Goal: Find contact information: Find contact information

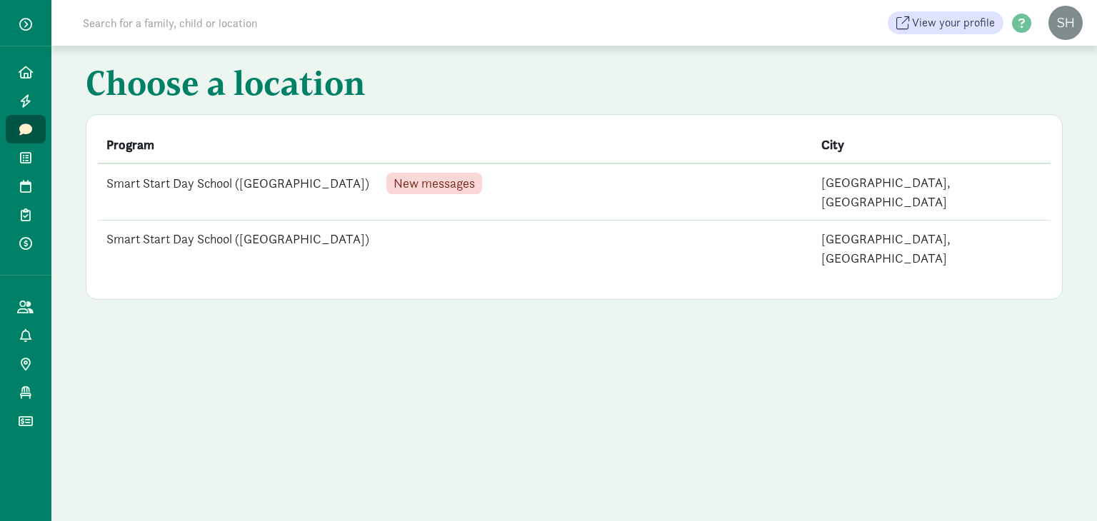
click at [287, 221] on td "Smart Start Day School ([GEOGRAPHIC_DATA])" at bounding box center [455, 249] width 715 height 56
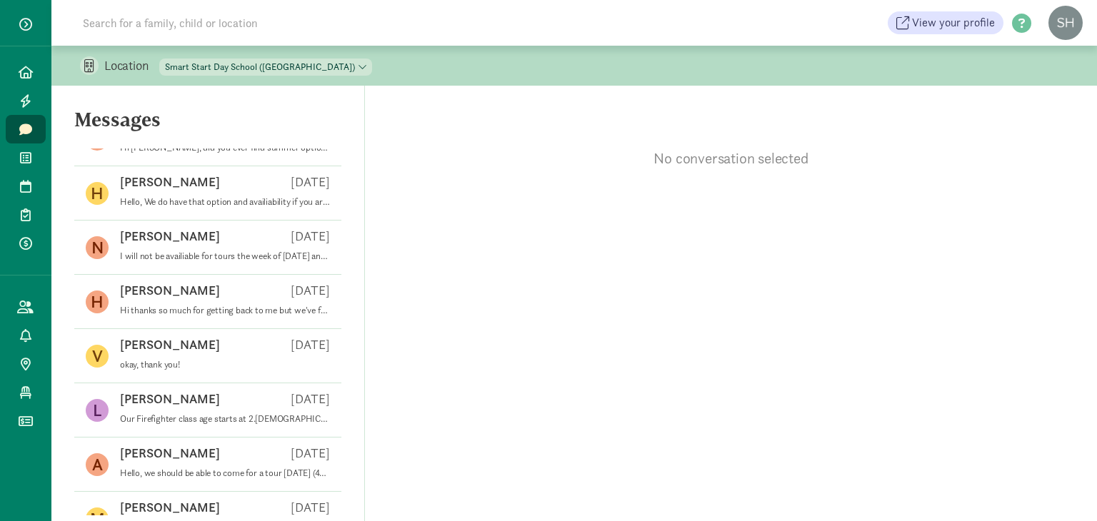
scroll to position [146, 0]
drag, startPoint x: 368, startPoint y: 243, endPoint x: 368, endPoint y: 286, distance: 42.1
click at [368, 286] on div "No conversation selected" at bounding box center [731, 303] width 732 height 435
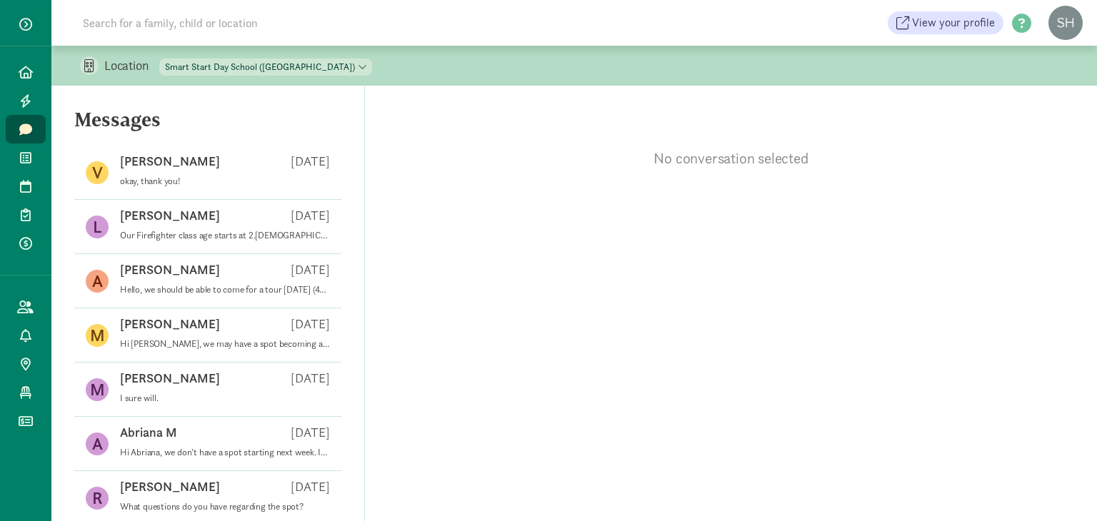
scroll to position [0, 0]
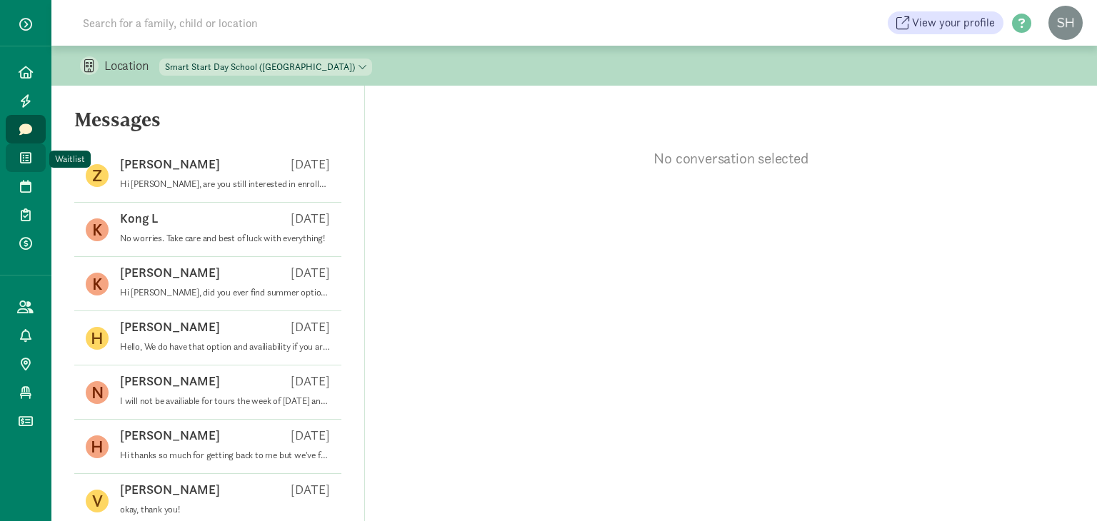
click at [27, 163] on icon at bounding box center [25, 157] width 11 height 13
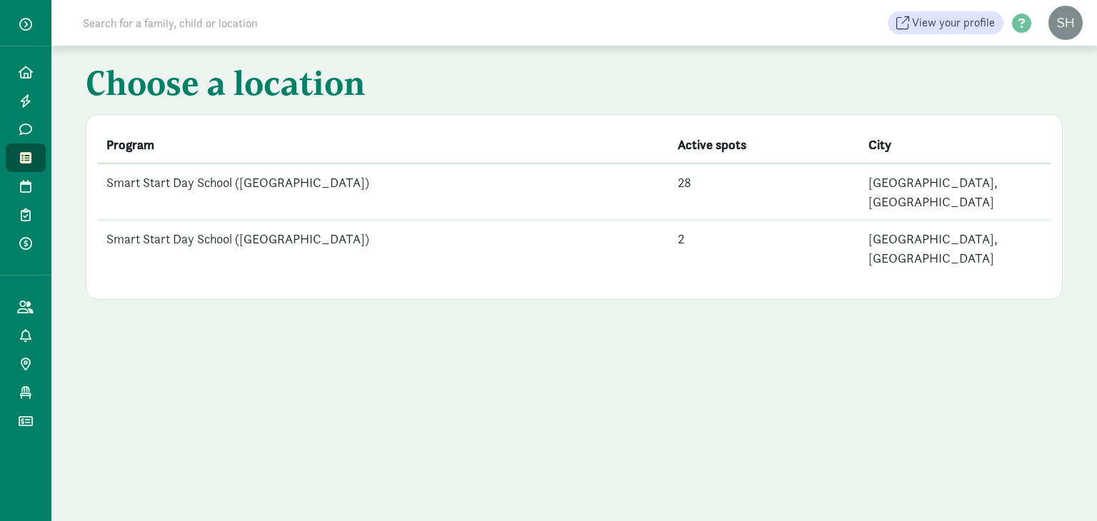
click at [471, 193] on td "Smart Start Day School ([GEOGRAPHIC_DATA])" at bounding box center [383, 191] width 571 height 57
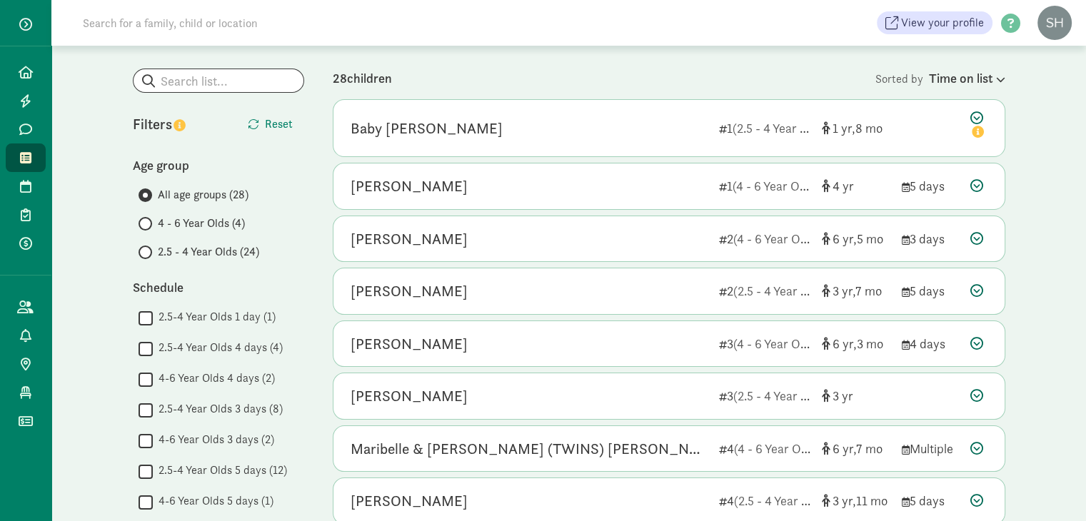
scroll to position [109, 0]
click at [174, 246] on span "2.5 - 4 Year Olds (24)" at bounding box center [208, 249] width 101 height 17
click at [148, 246] on input "2.5 - 4 Year Olds (24)" at bounding box center [142, 250] width 9 height 9
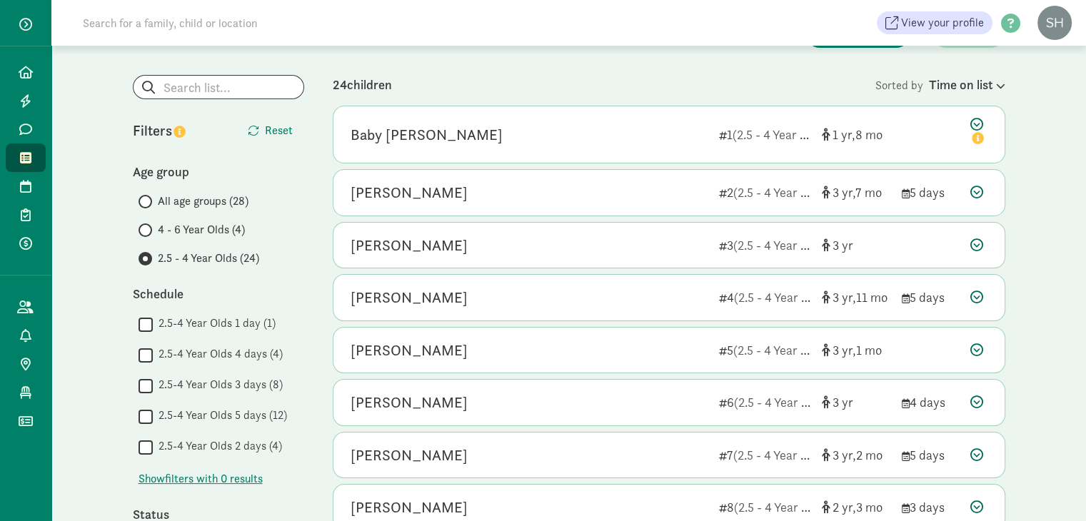
scroll to position [153, 0]
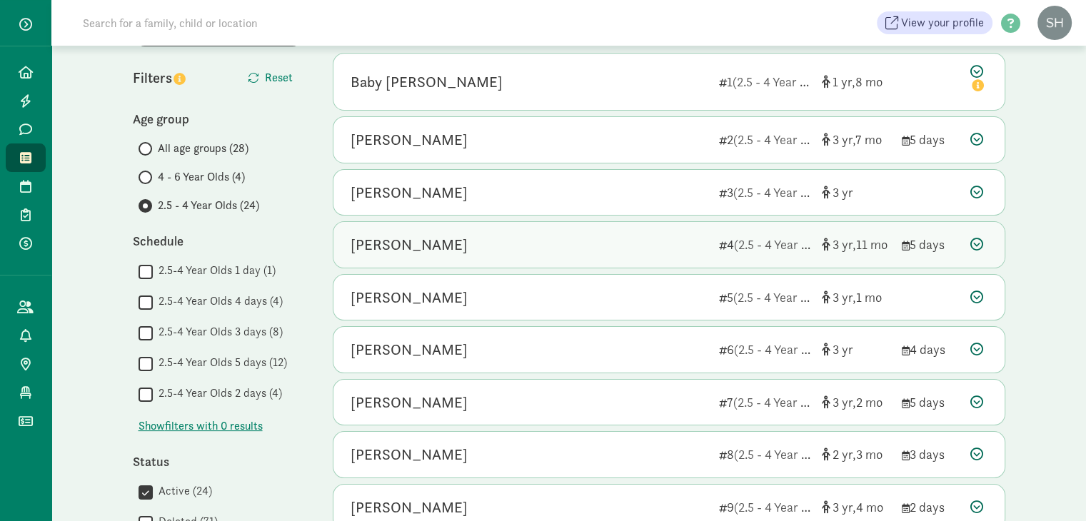
click at [981, 244] on icon at bounding box center [976, 244] width 13 height 13
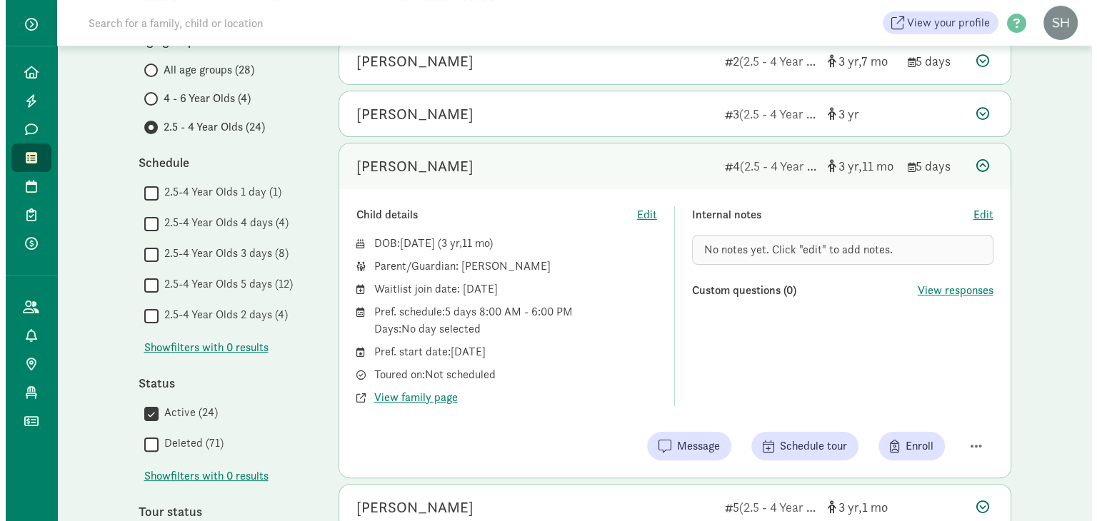
scroll to position [231, 0]
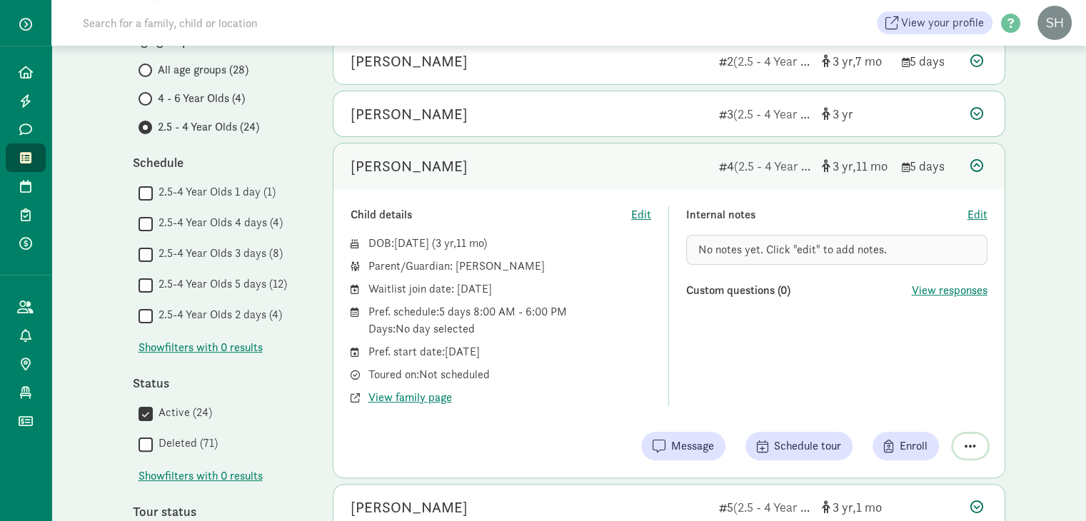
click at [972, 445] on span "button" at bounding box center [969, 446] width 11 height 13
click at [937, 408] on div "Remove from list" at bounding box center [920, 409] width 111 height 17
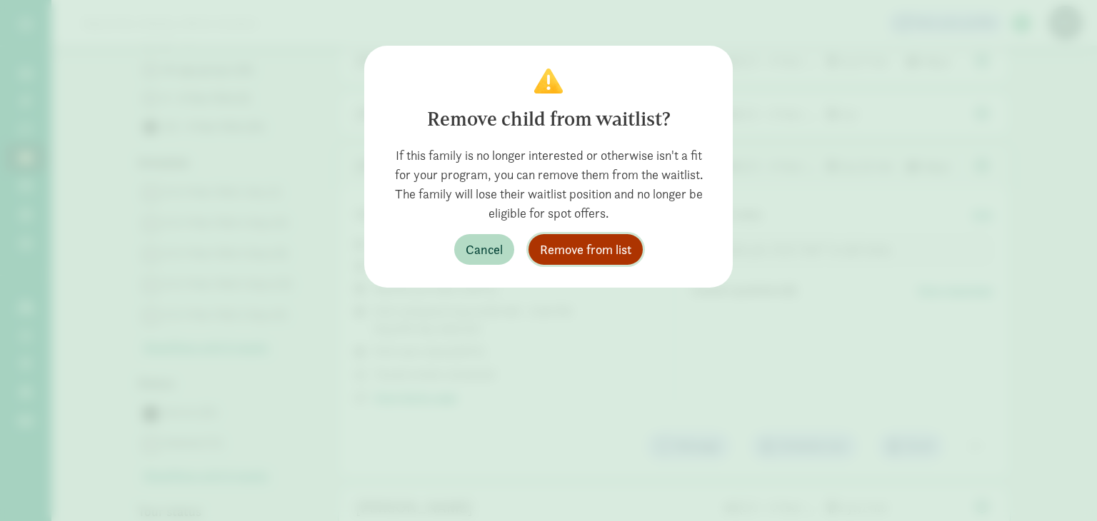
click at [616, 240] on span "Remove from list" at bounding box center [585, 249] width 91 height 19
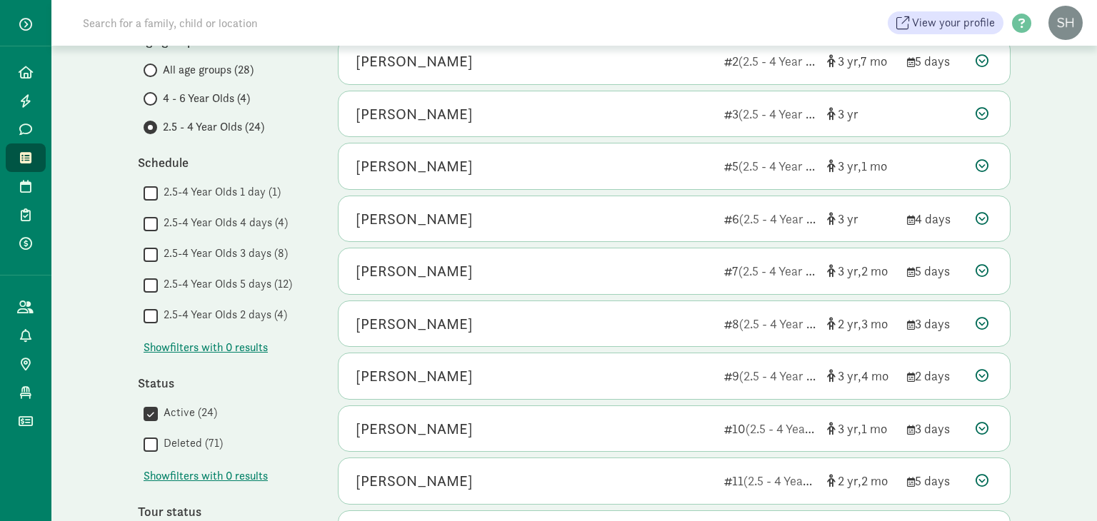
click at [1085, 112] on div "Location Smart Start Day School (Lake City) Smart Start Day School (Greenwood) …" at bounding box center [573, 423] width 1045 height 1219
click at [1037, 129] on div "My waitlist Invite family Export Show filters 2.5 - 4 Year Olds Reset Filters R…" at bounding box center [573, 443] width 929 height 1179
click at [15, 124] on link "Messages" at bounding box center [26, 129] width 40 height 29
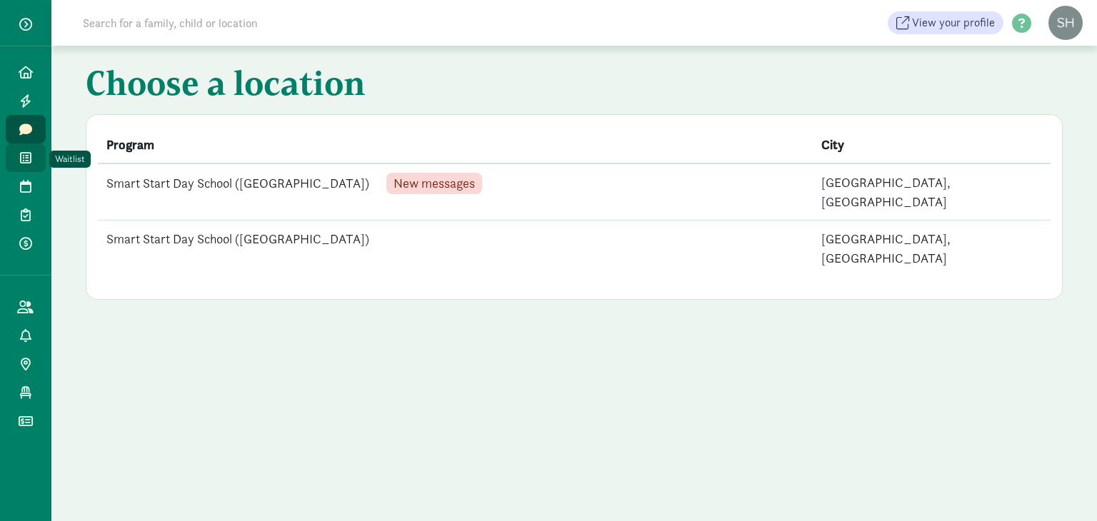
click at [20, 155] on icon at bounding box center [25, 157] width 11 height 13
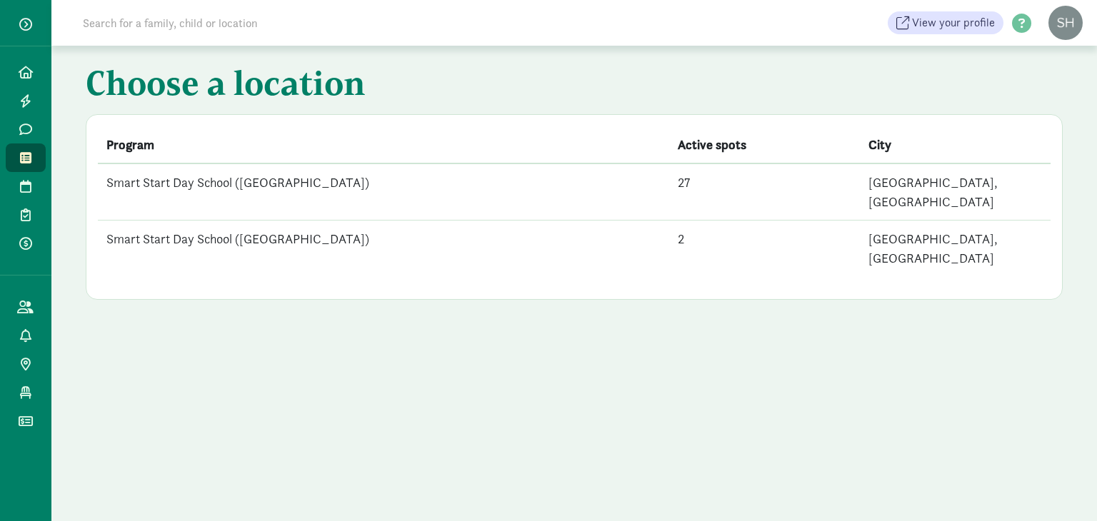
click at [797, 188] on td "27" at bounding box center [764, 191] width 191 height 57
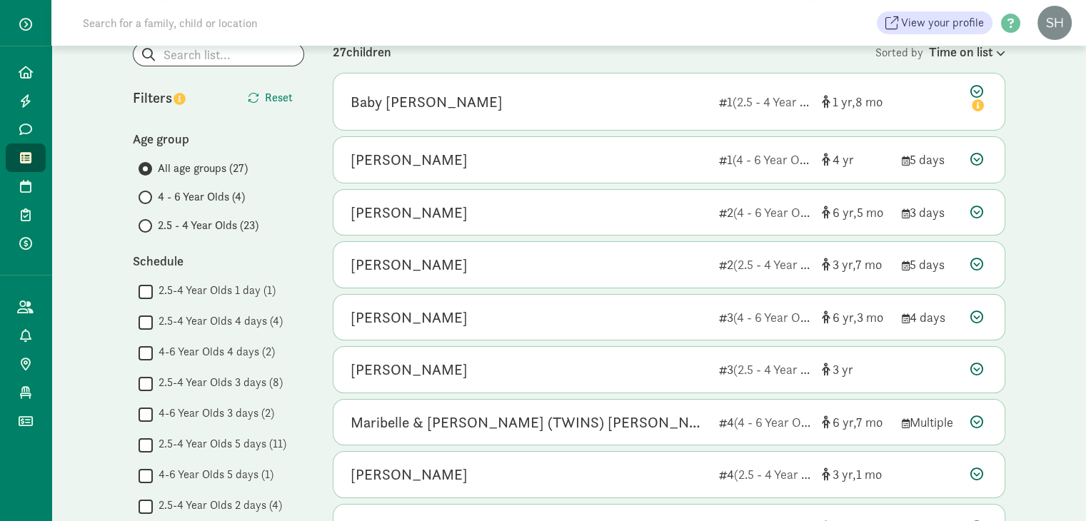
scroll to position [134, 0]
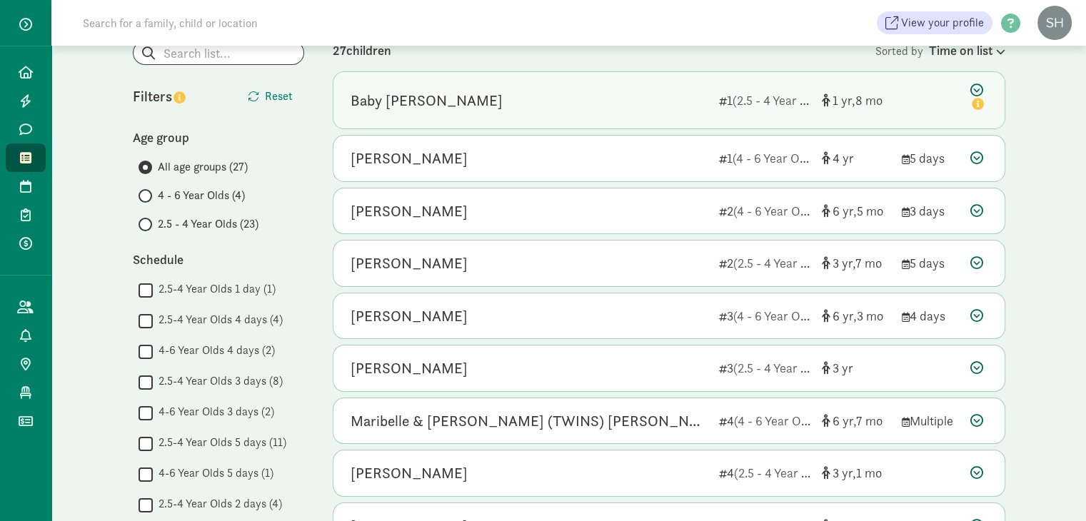
click at [868, 94] on span "8" at bounding box center [868, 100] width 27 height 16
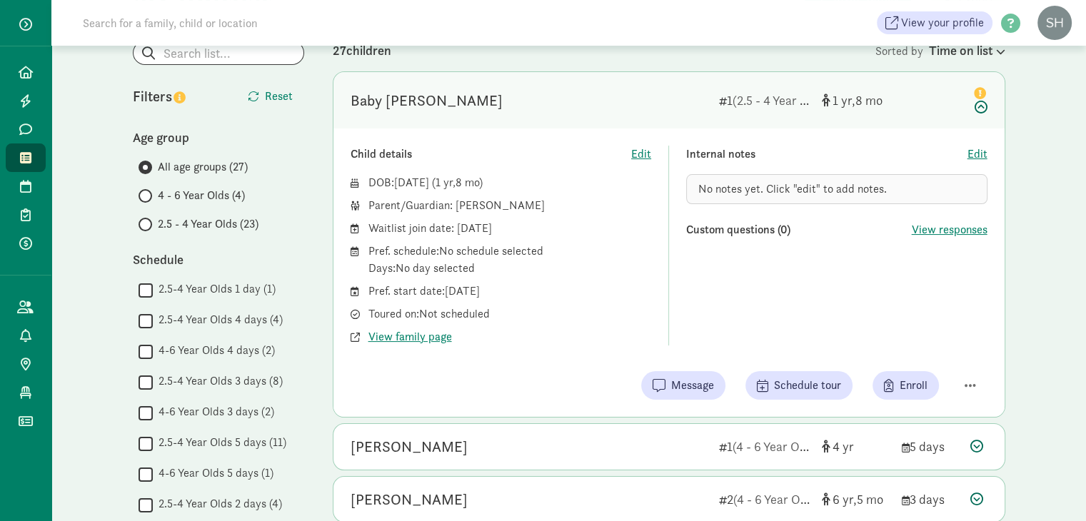
click at [214, 223] on span "2.5 - 4 Year Olds (23)" at bounding box center [208, 224] width 101 height 17
click at [148, 223] on input "2.5 - 4 Year Olds (23)" at bounding box center [142, 224] width 9 height 9
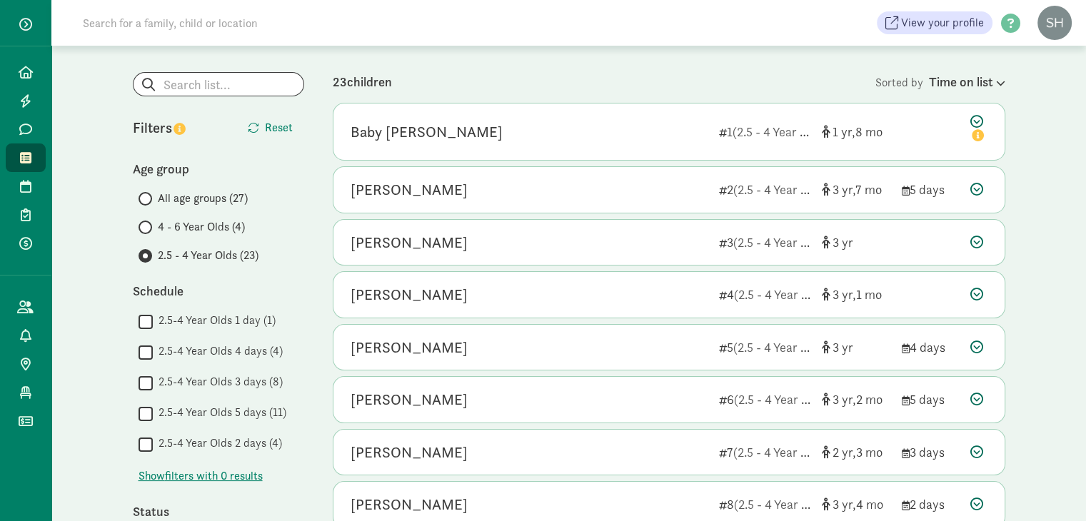
scroll to position [100, 0]
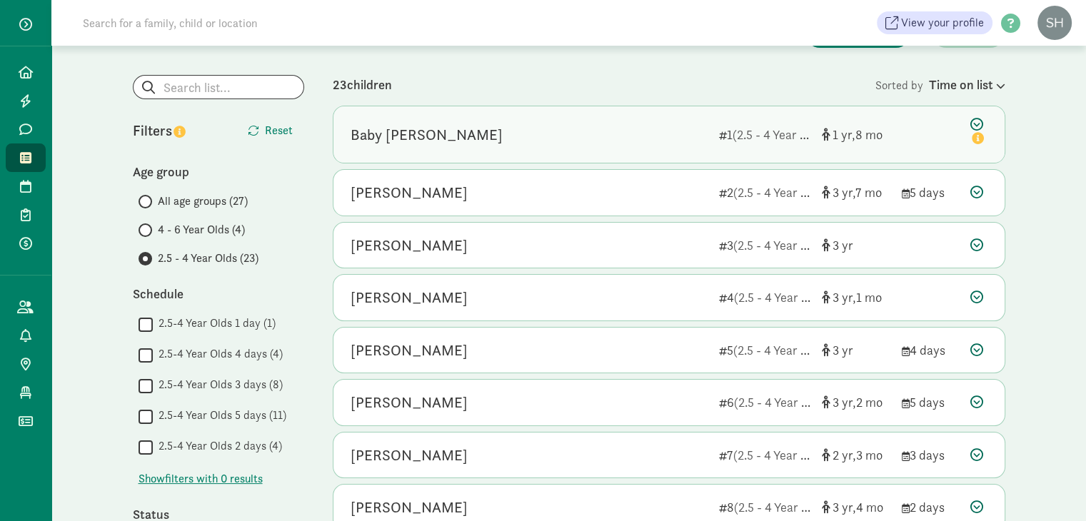
click at [691, 133] on div "Baby Sharar" at bounding box center [529, 135] width 357 height 23
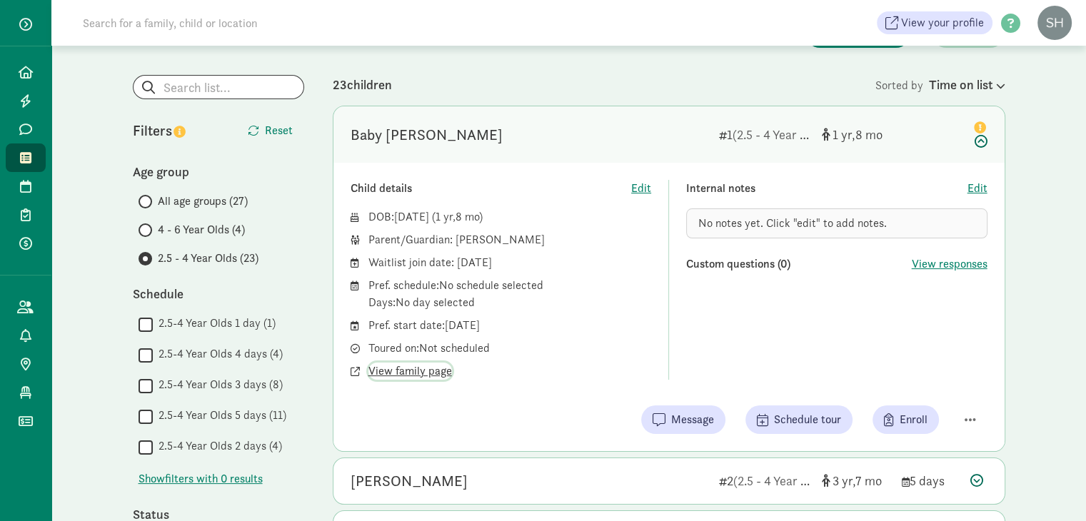
click at [430, 376] on span "View family page" at bounding box center [410, 371] width 84 height 17
click at [979, 143] on icon at bounding box center [978, 133] width 17 height 30
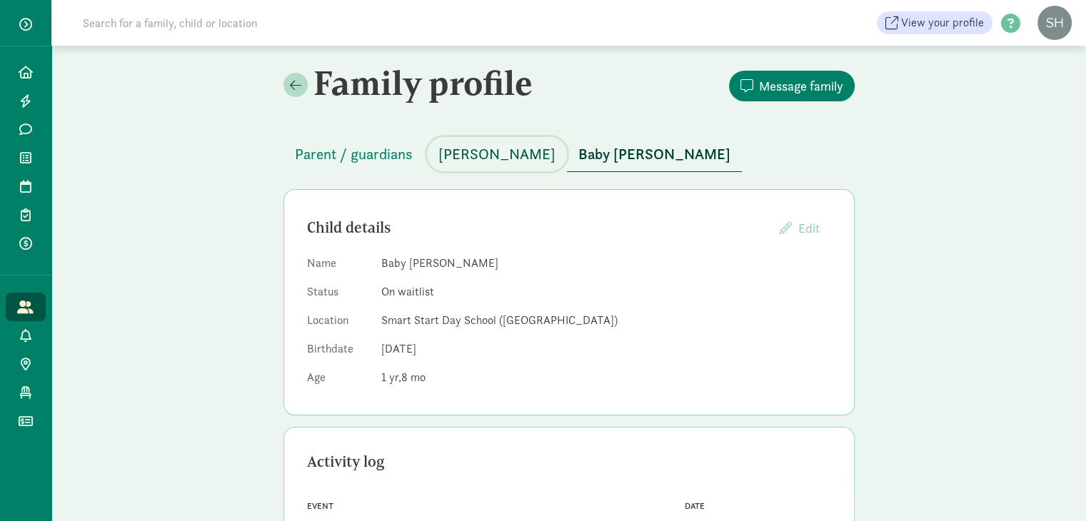
click at [470, 158] on span "Malia Sharar" at bounding box center [496, 154] width 117 height 23
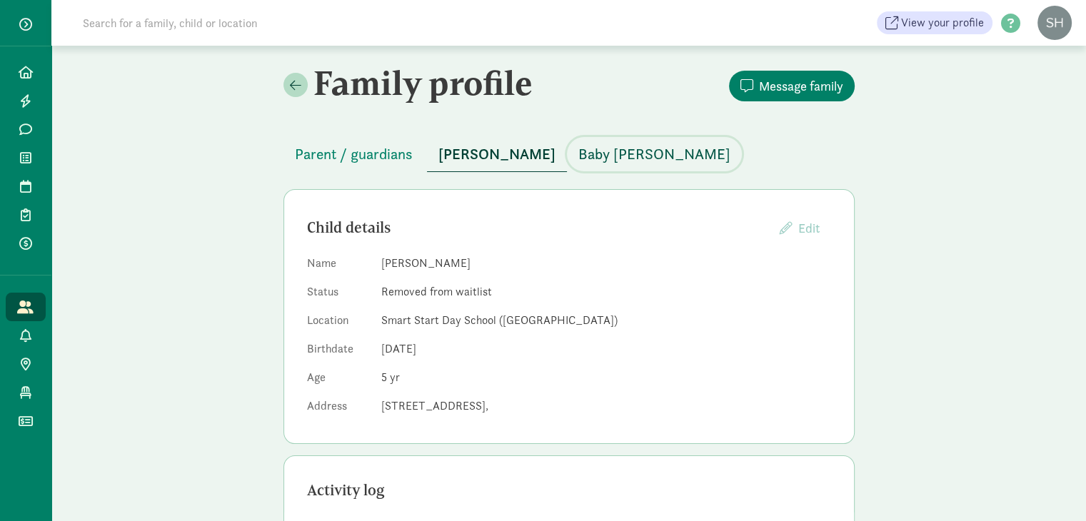
click at [605, 153] on span "Baby [PERSON_NAME]" at bounding box center [654, 154] width 152 height 23
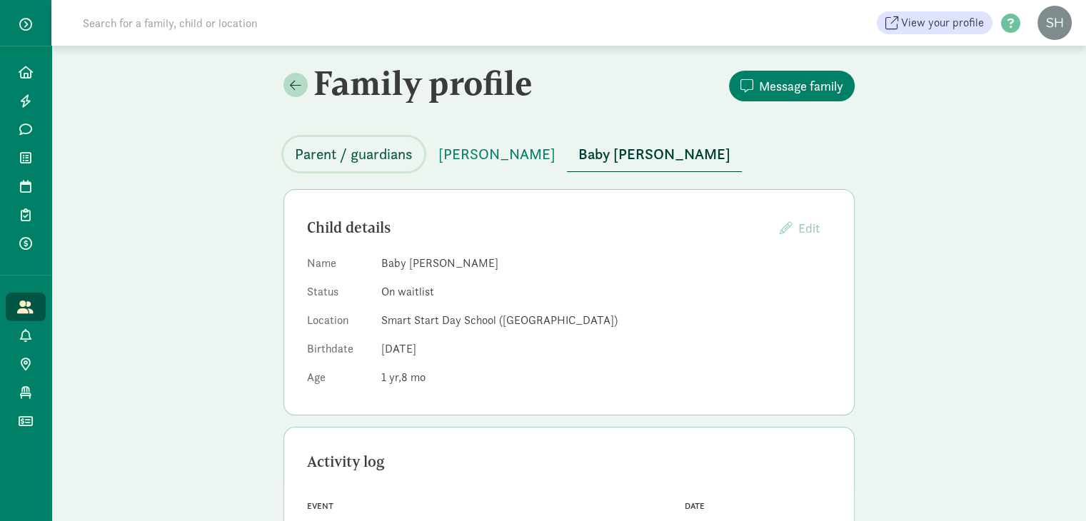
click at [396, 148] on span "Parent / guardians" at bounding box center [354, 154] width 118 height 23
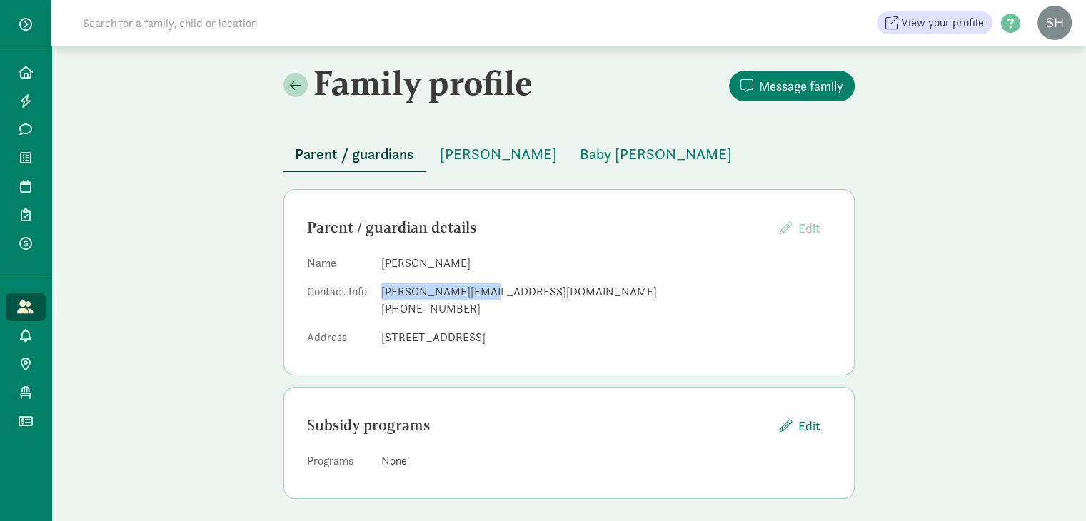
drag, startPoint x: 478, startPoint y: 288, endPoint x: 380, endPoint y: 288, distance: 97.8
click at [380, 288] on dl "Name Rudy Sharar Contact Info r.sharar@gmail.com (503) 789-2668 Address 8233 40…" at bounding box center [569, 303] width 524 height 97
copy div "r.sharar@gmail.com"
click at [21, 151] on icon at bounding box center [25, 157] width 11 height 13
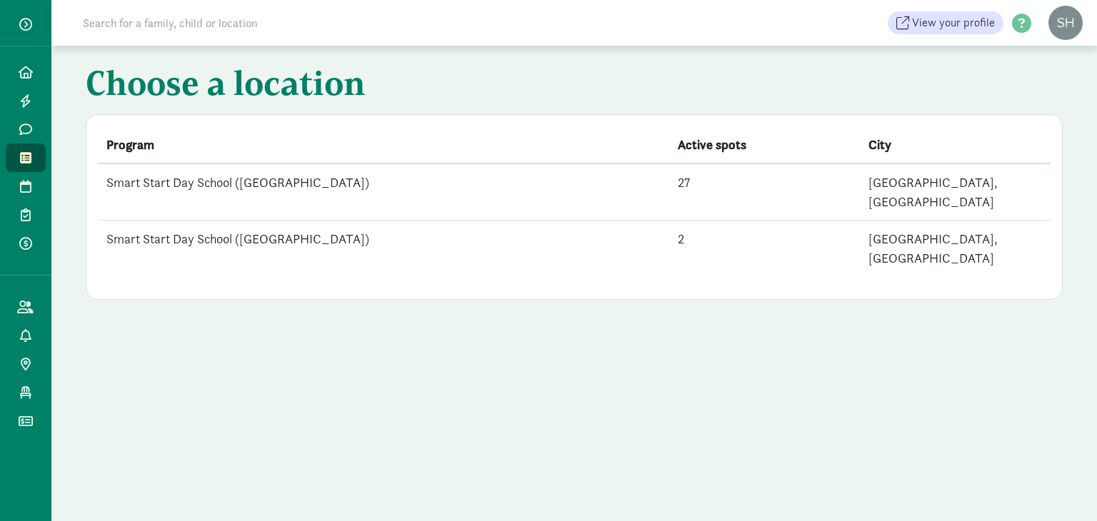
click at [404, 181] on td "Smart Start Day School ([GEOGRAPHIC_DATA])" at bounding box center [383, 191] width 571 height 57
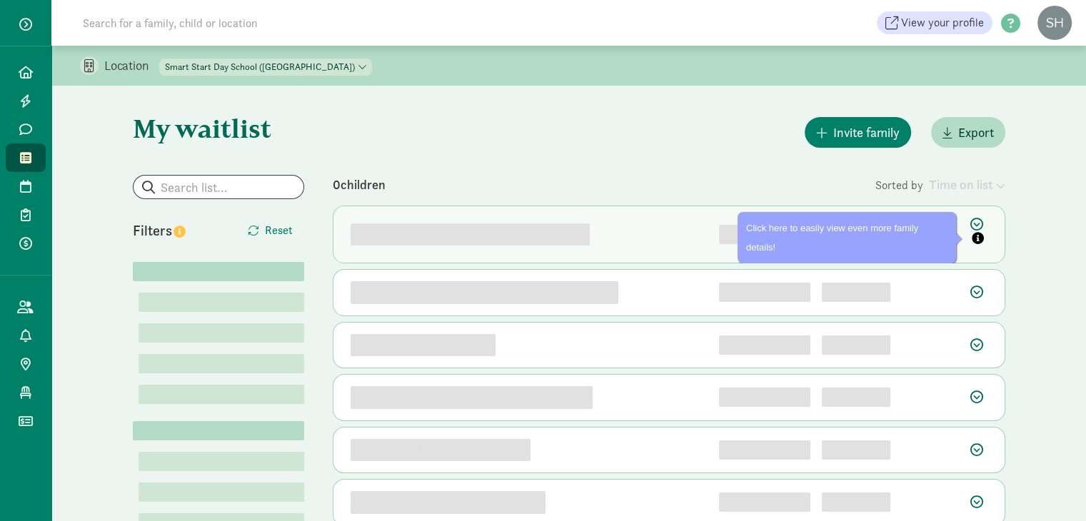
click at [979, 219] on icon at bounding box center [978, 233] width 17 height 30
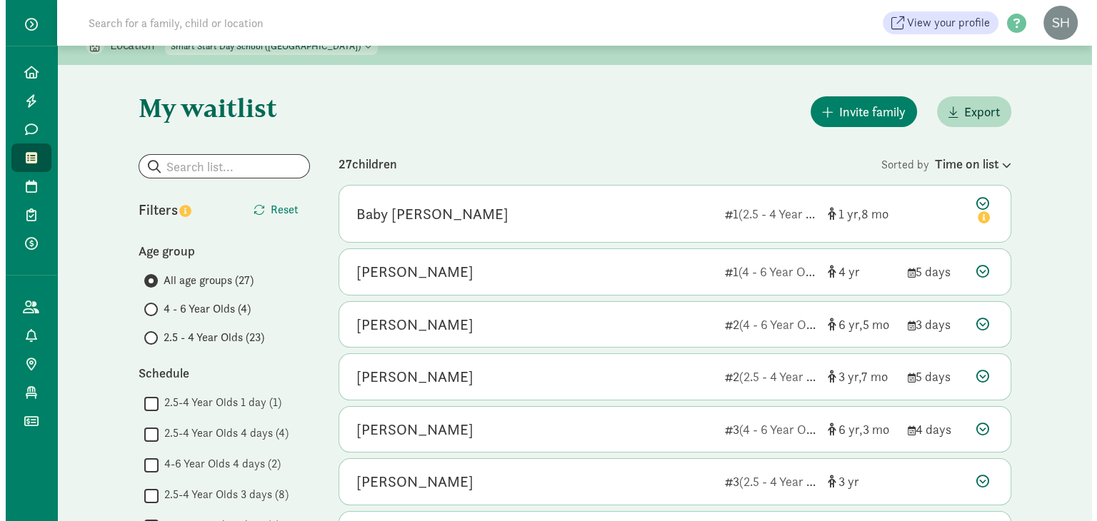
scroll to position [36, 0]
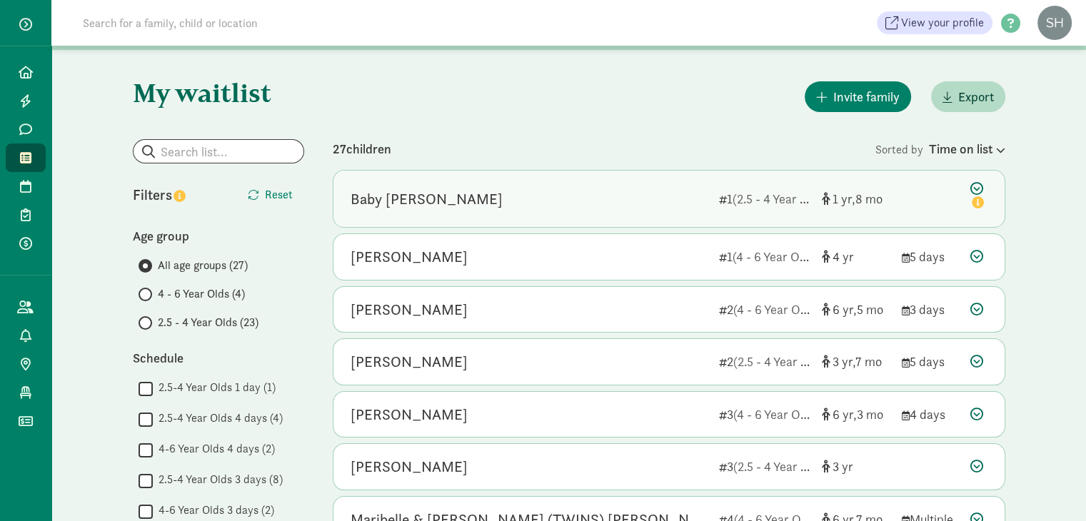
click at [979, 186] on icon at bounding box center [978, 197] width 17 height 30
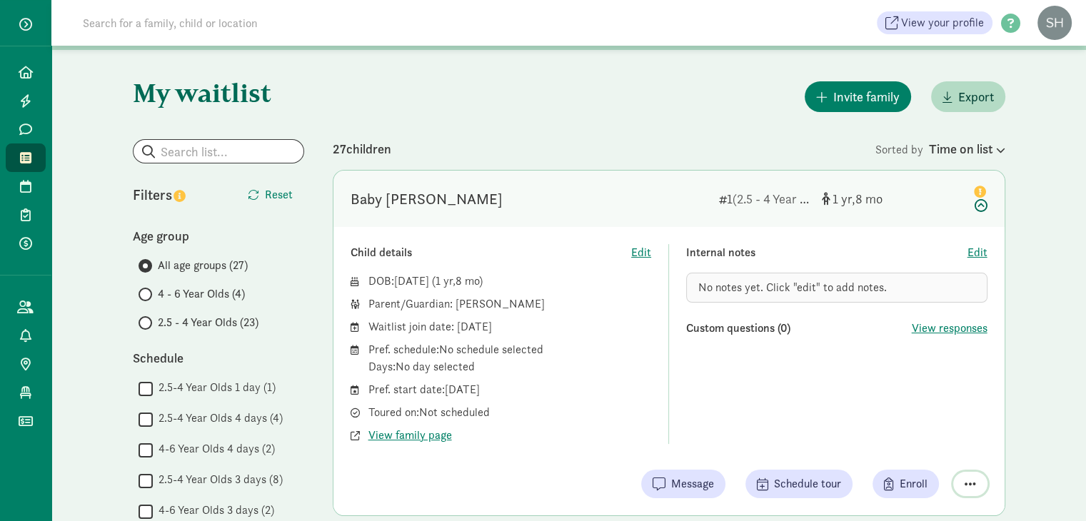
click at [969, 483] on span "button" at bounding box center [969, 484] width 11 height 13
click at [924, 448] on div "Remove from list" at bounding box center [920, 447] width 111 height 17
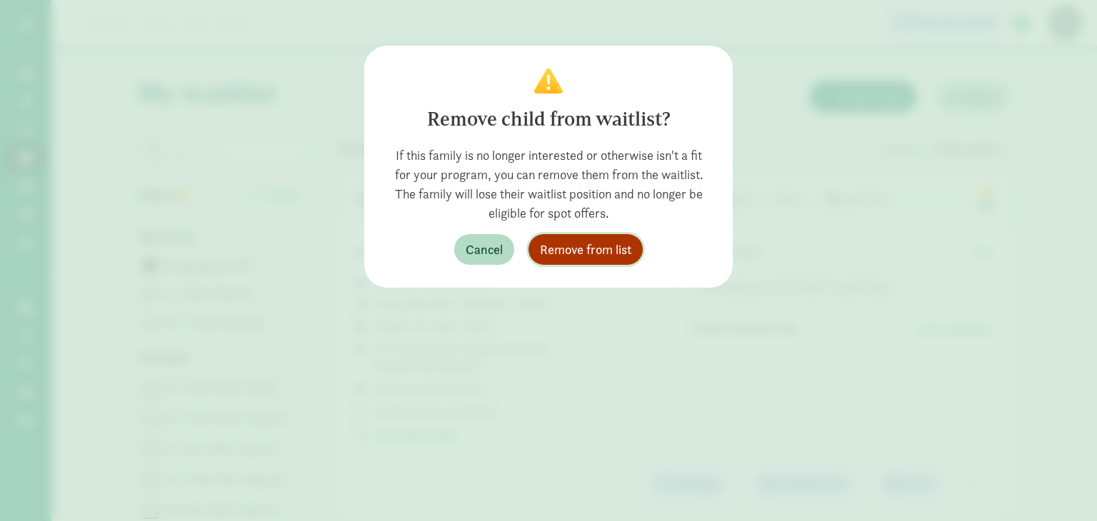
click at [602, 246] on span "Remove from list" at bounding box center [585, 249] width 91 height 19
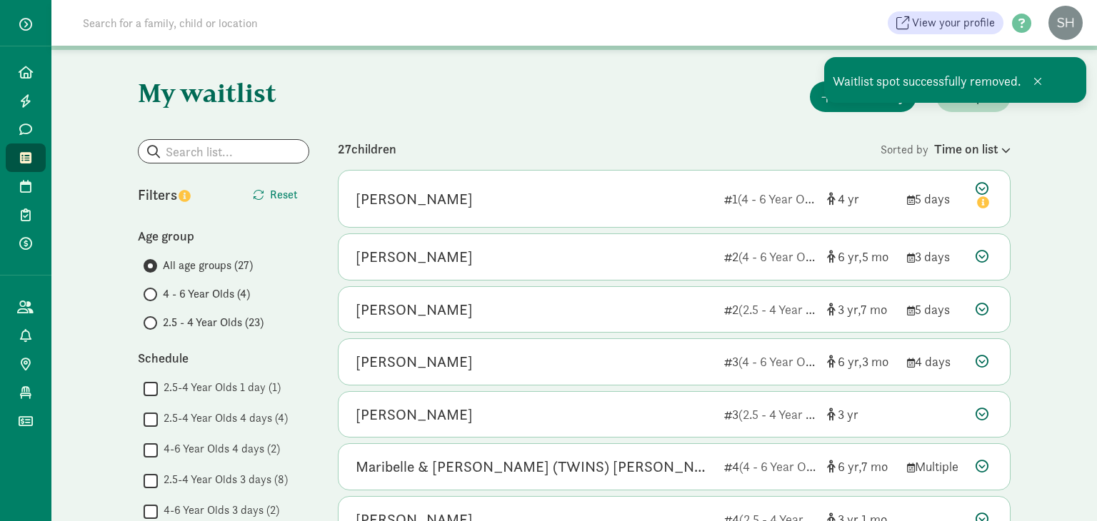
click at [201, 321] on span "2.5 - 4 Year Olds (23)" at bounding box center [213, 322] width 101 height 17
click at [153, 321] on input "2.5 - 4 Year Olds (23)" at bounding box center [147, 322] width 9 height 9
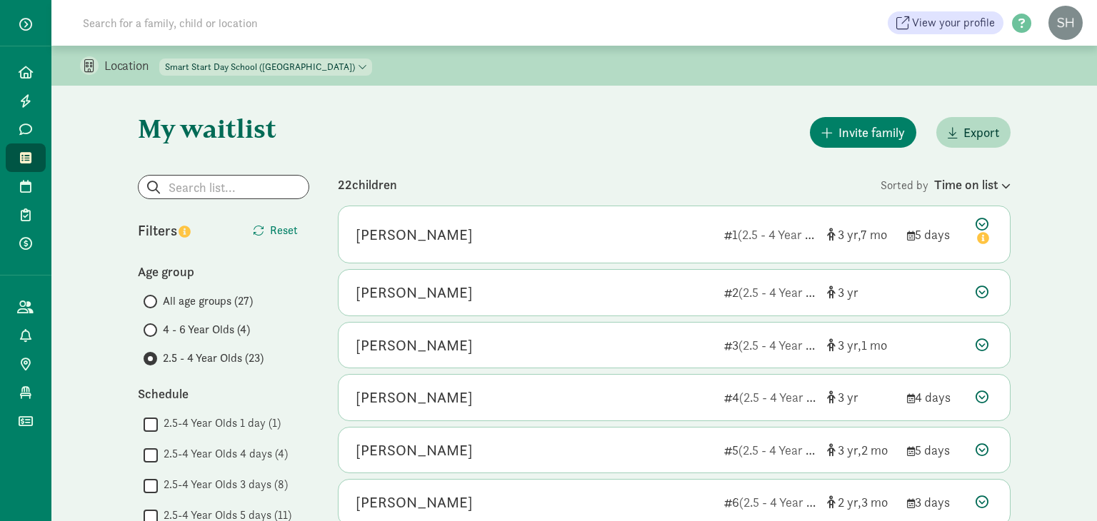
click at [224, 306] on span "All age groups (27)" at bounding box center [208, 301] width 90 height 17
click at [153, 306] on input "All age groups (27)" at bounding box center [147, 301] width 9 height 9
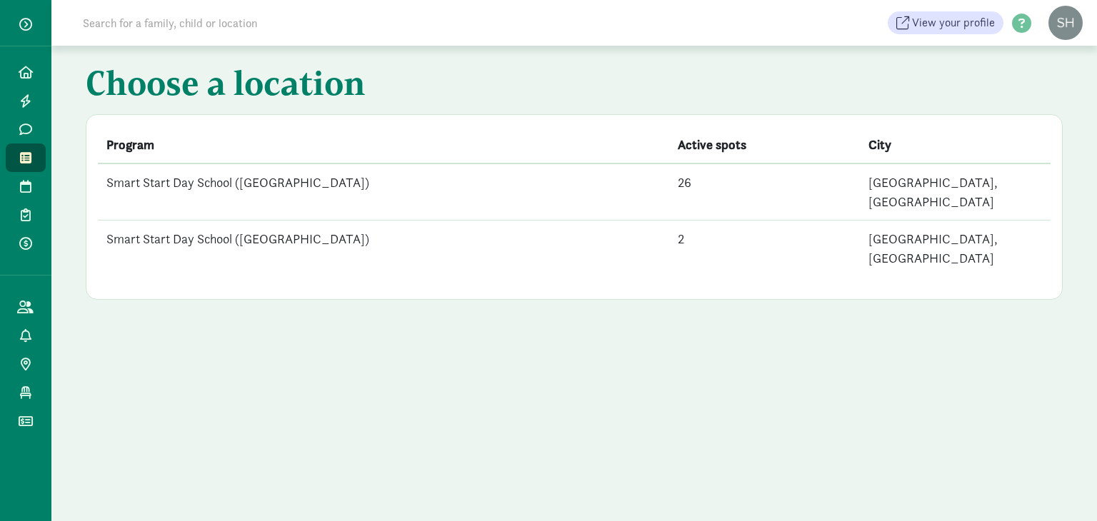
click at [467, 178] on td "Smart Start Day School ([GEOGRAPHIC_DATA])" at bounding box center [383, 191] width 571 height 57
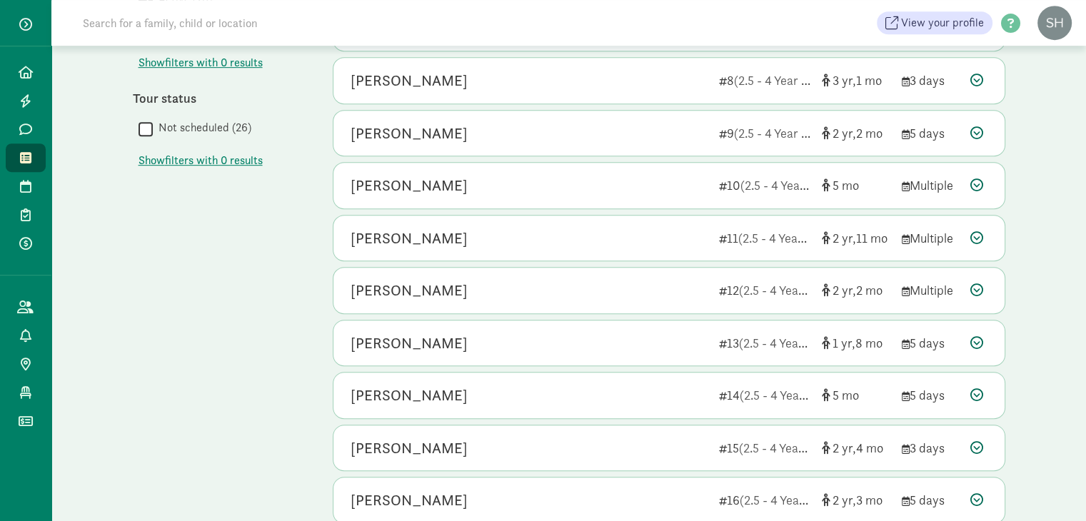
scroll to position [742, 0]
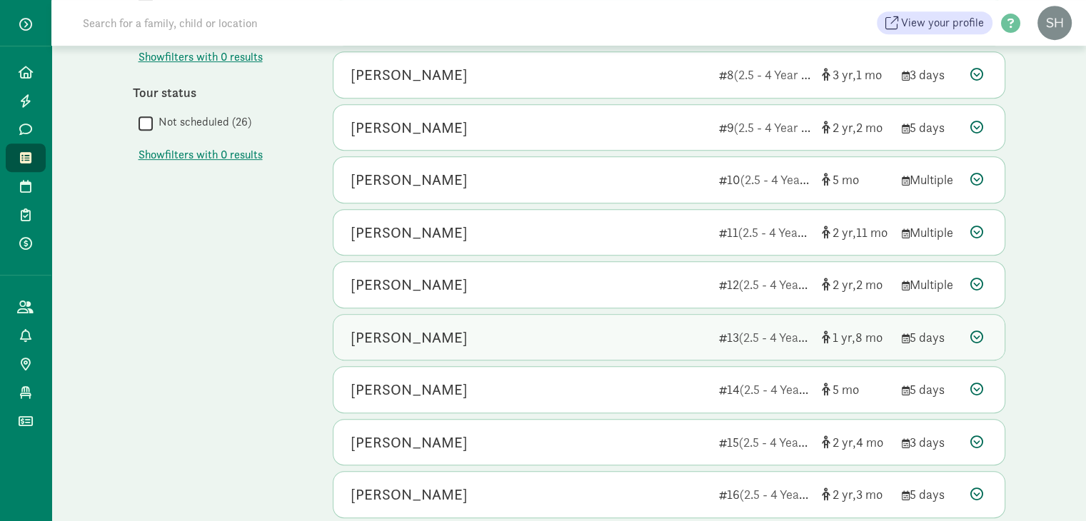
click at [657, 340] on div "[PERSON_NAME]" at bounding box center [529, 337] width 357 height 23
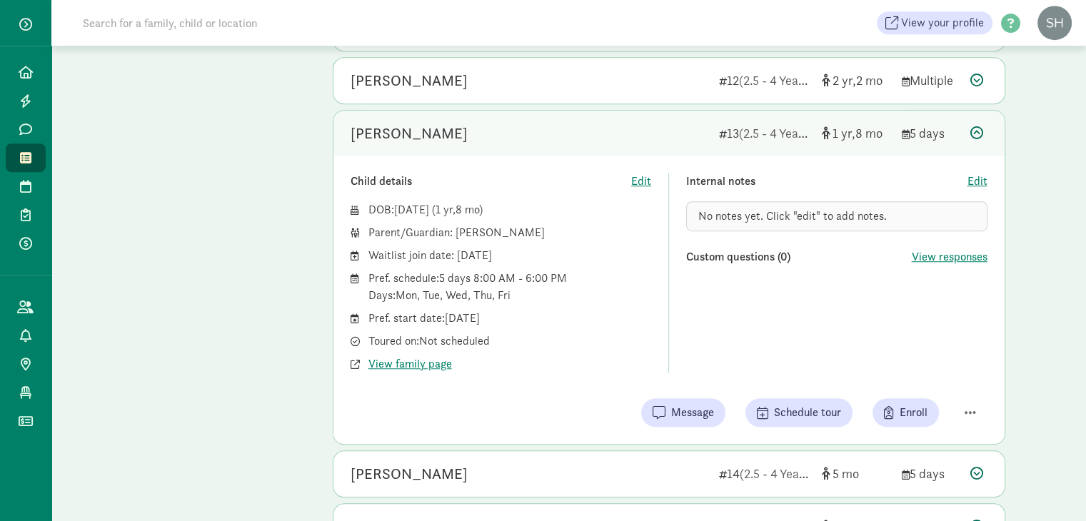
scroll to position [930, 0]
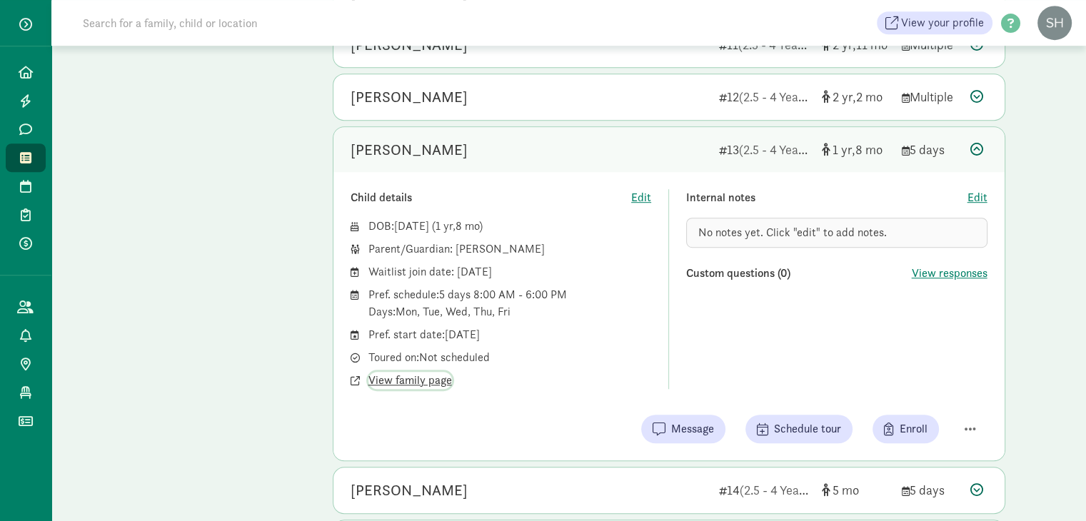
click at [443, 376] on span "View family page" at bounding box center [410, 380] width 84 height 17
click at [980, 146] on icon at bounding box center [976, 149] width 13 height 13
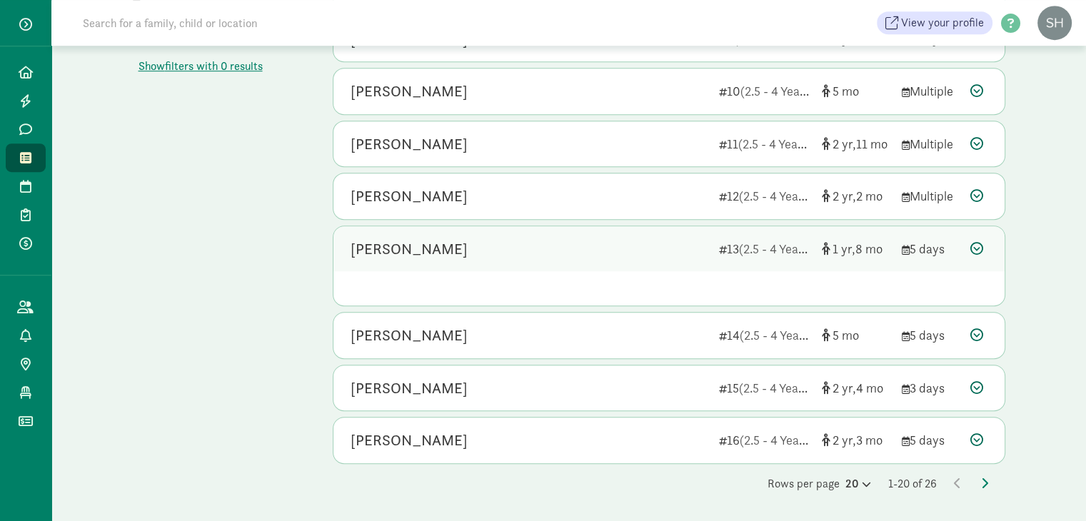
scroll to position [791, 0]
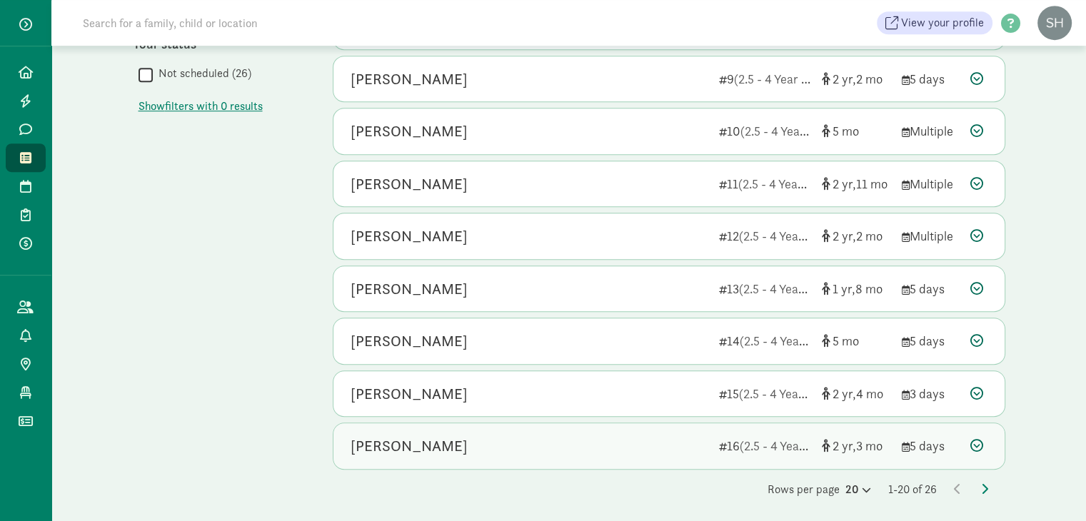
click at [589, 440] on div "Margaret Hudson" at bounding box center [529, 446] width 357 height 23
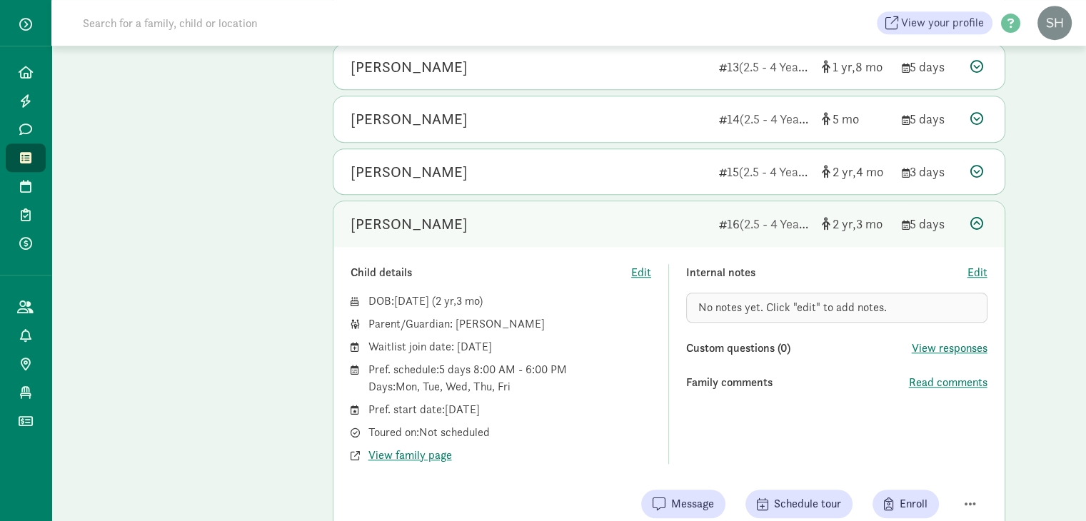
scroll to position [1026, 0]
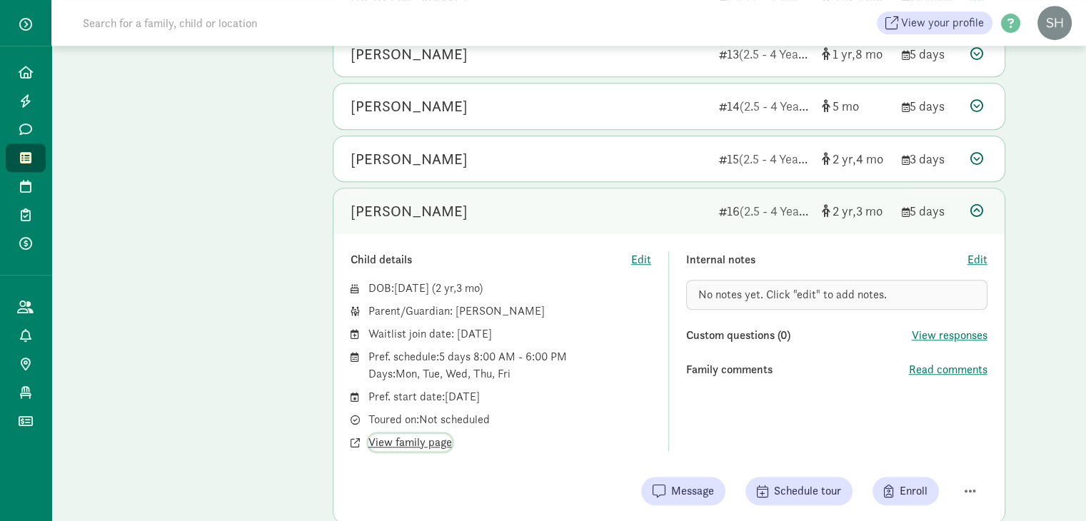
click at [431, 438] on span "View family page" at bounding box center [410, 442] width 84 height 17
click at [971, 208] on icon at bounding box center [976, 210] width 13 height 13
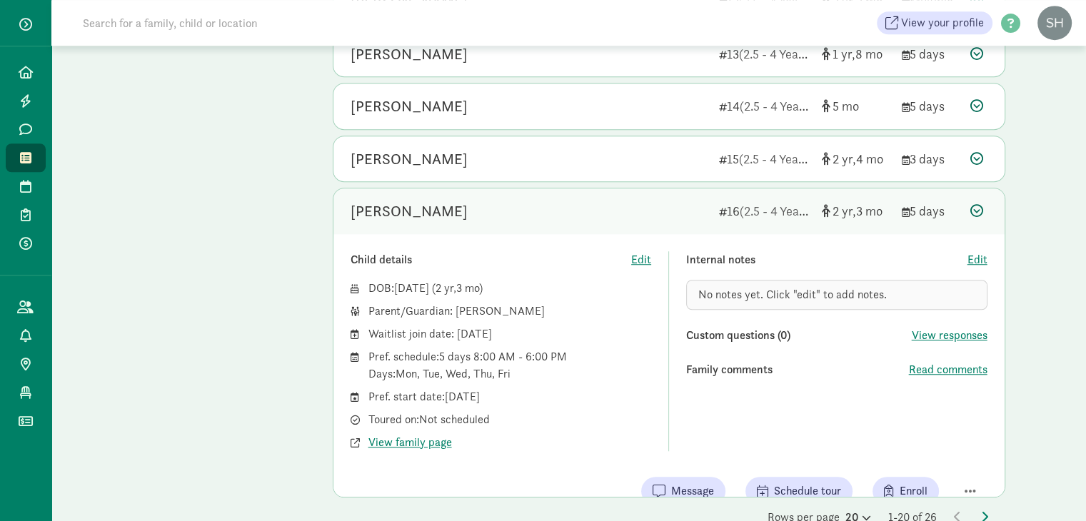
scroll to position [791, 0]
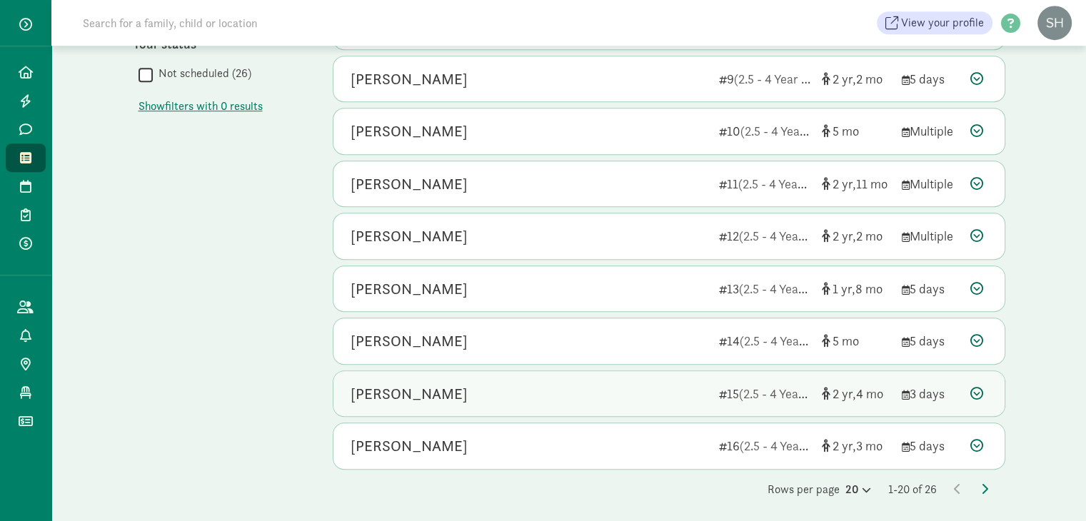
click at [972, 387] on icon at bounding box center [976, 393] width 13 height 13
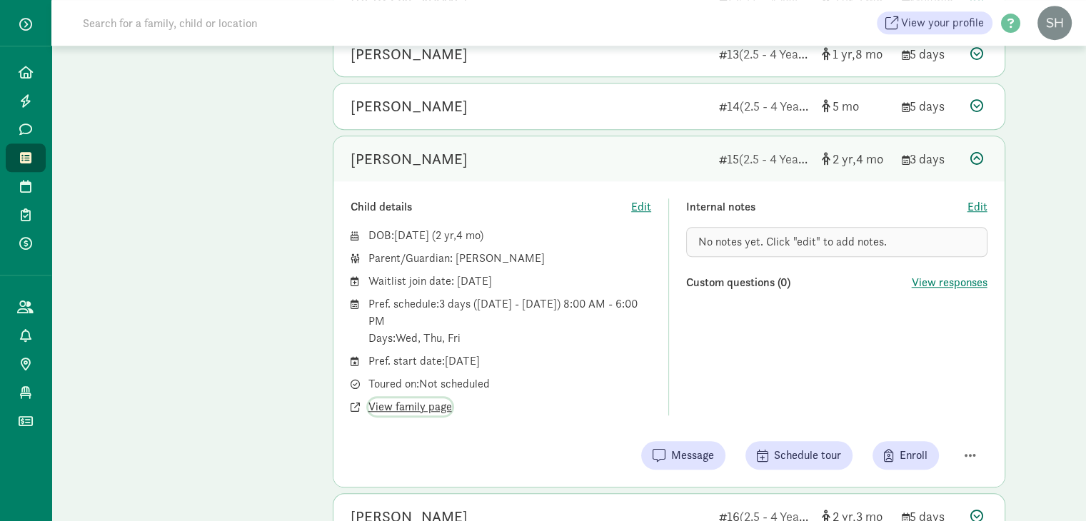
click at [418, 403] on span "View family page" at bounding box center [410, 406] width 84 height 17
click at [979, 152] on icon at bounding box center [976, 158] width 13 height 13
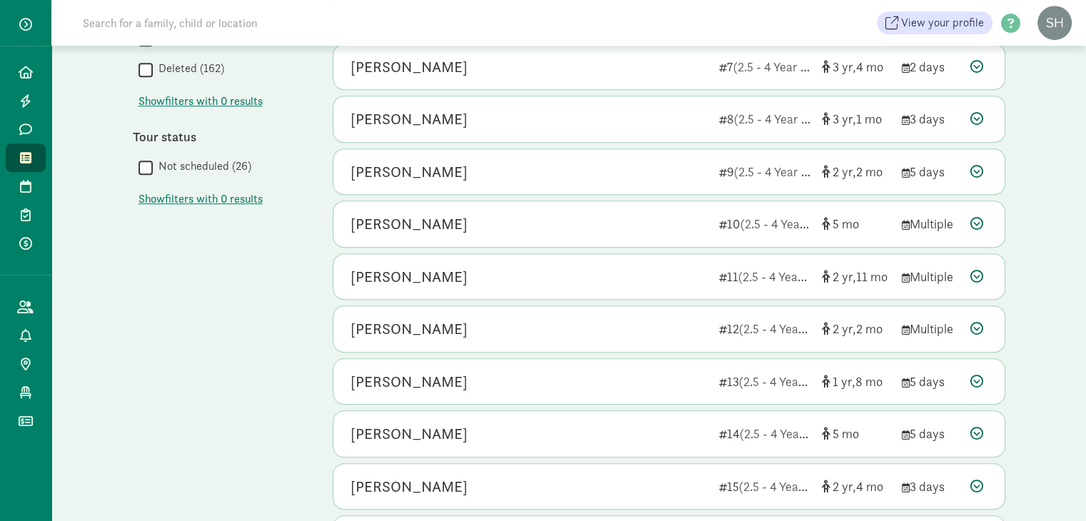
scroll to position [694, 0]
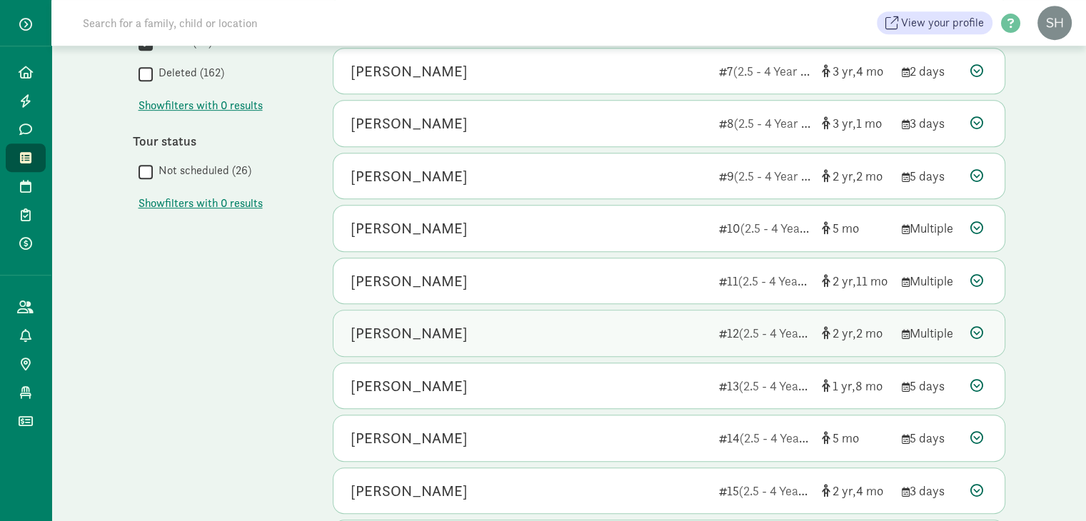
click at [984, 326] on div at bounding box center [978, 332] width 17 height 19
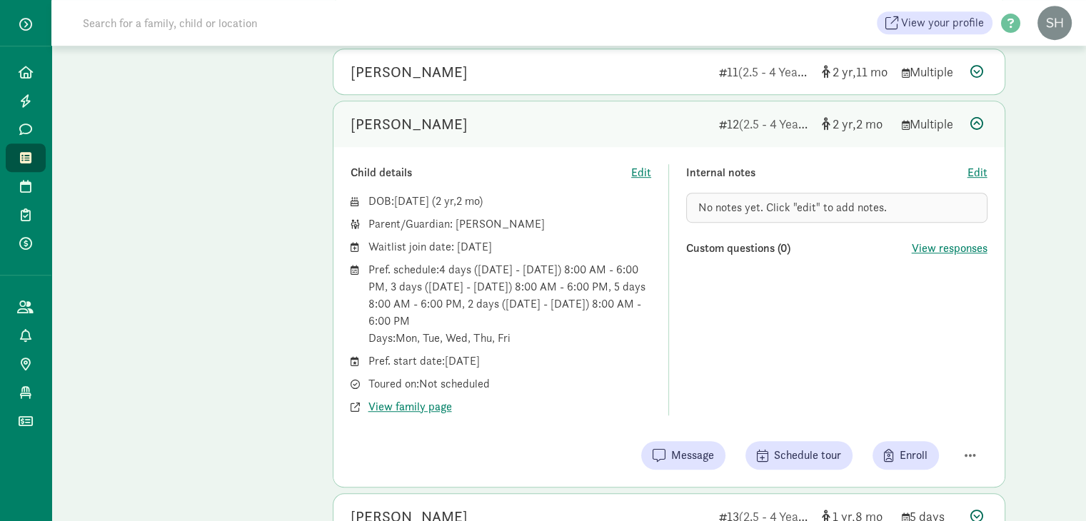
scroll to position [909, 0]
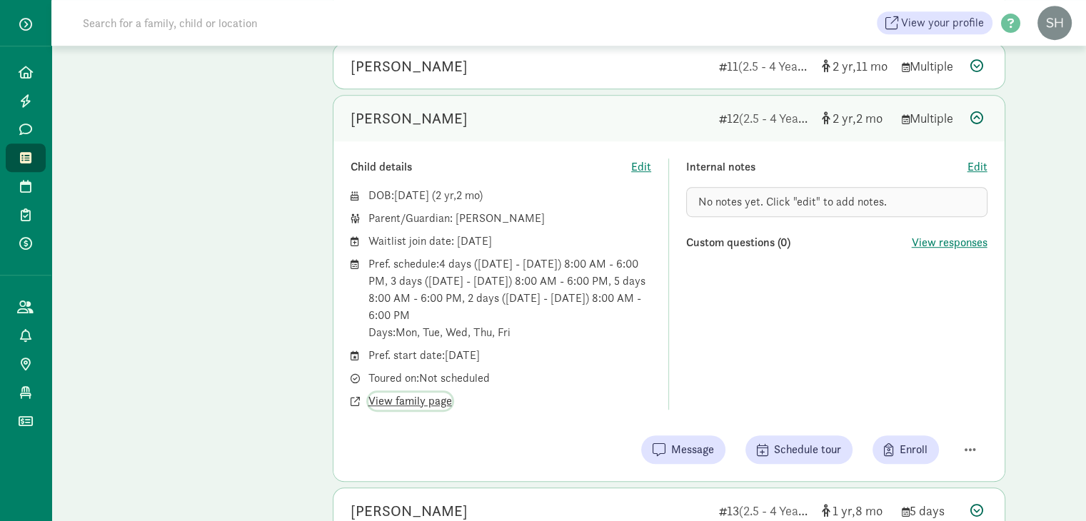
click at [429, 395] on span "View family page" at bounding box center [410, 401] width 84 height 17
click at [974, 118] on icon at bounding box center [976, 117] width 13 height 13
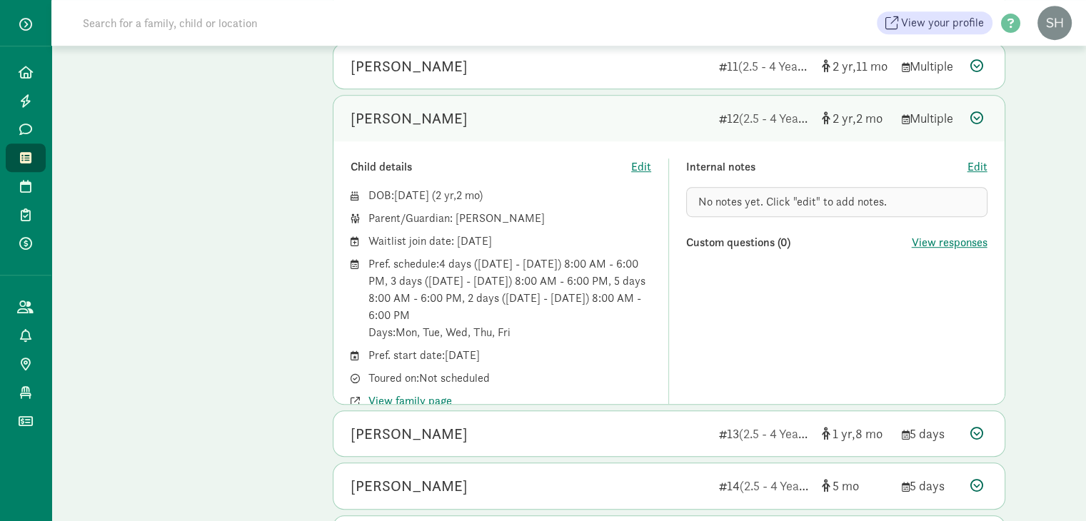
scroll to position [791, 0]
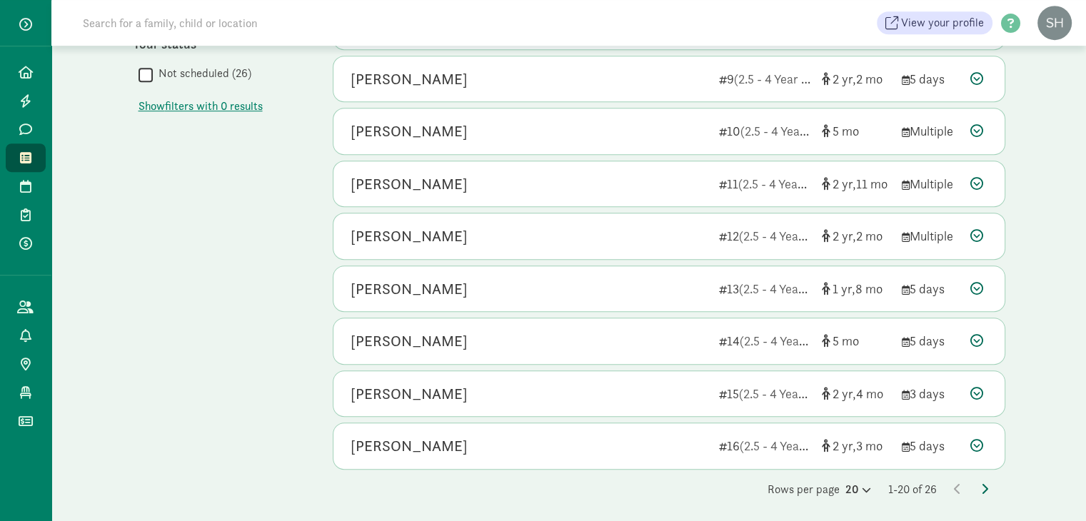
click at [982, 483] on icon at bounding box center [984, 488] width 7 height 11
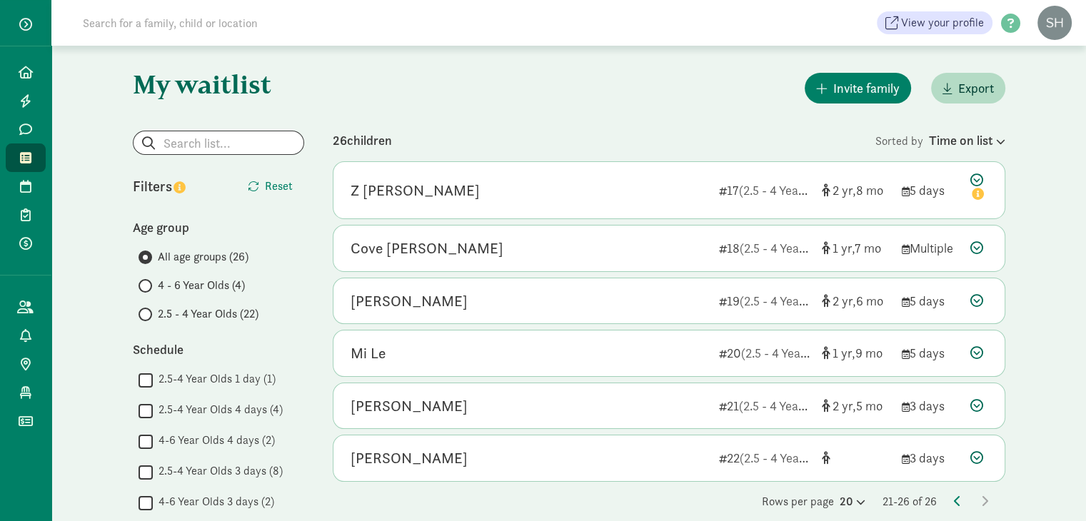
scroll to position [91, 0]
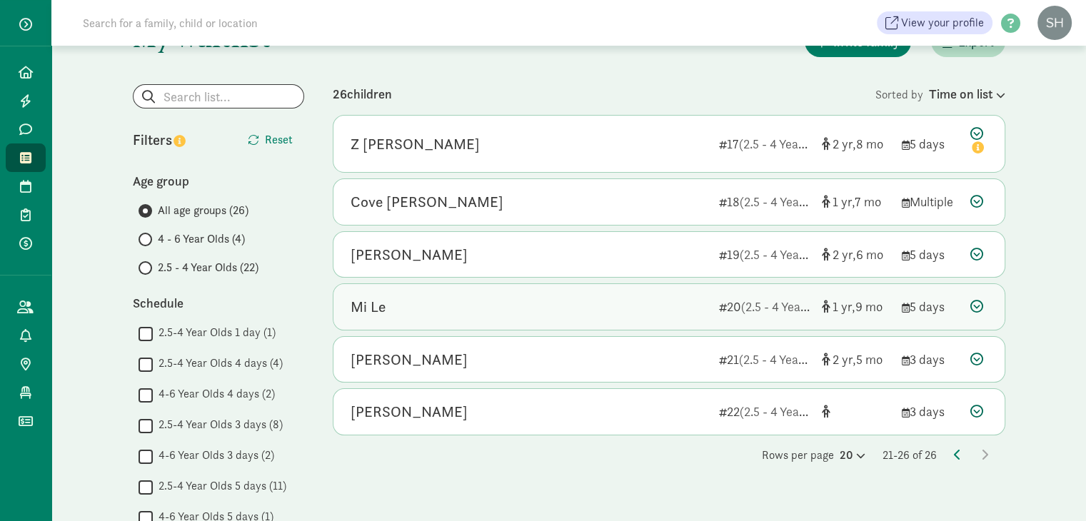
click at [974, 311] on icon at bounding box center [976, 306] width 13 height 13
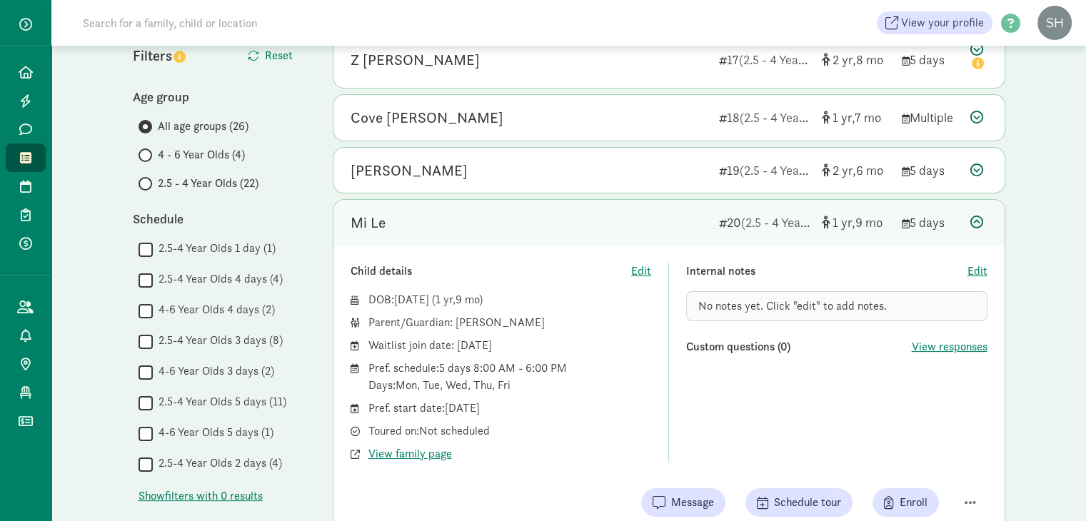
scroll to position [180, 0]
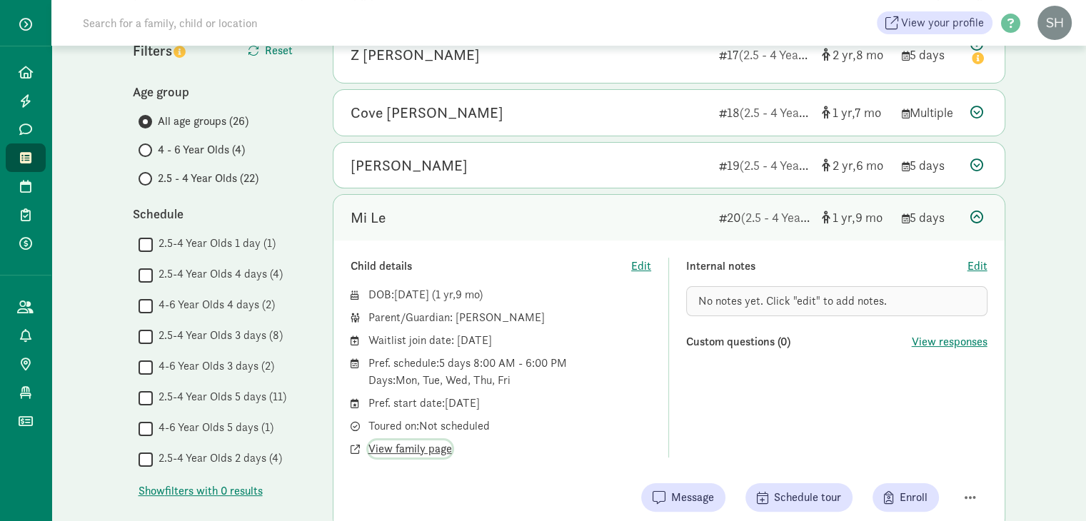
click at [412, 448] on span "View family page" at bounding box center [410, 448] width 84 height 17
click at [975, 218] on icon at bounding box center [976, 217] width 13 height 13
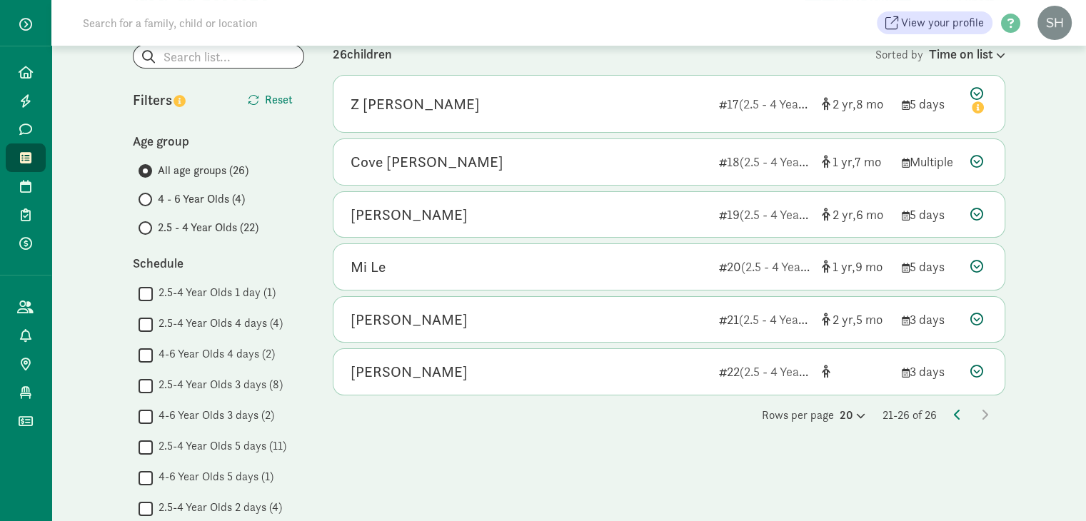
scroll to position [111, 0]
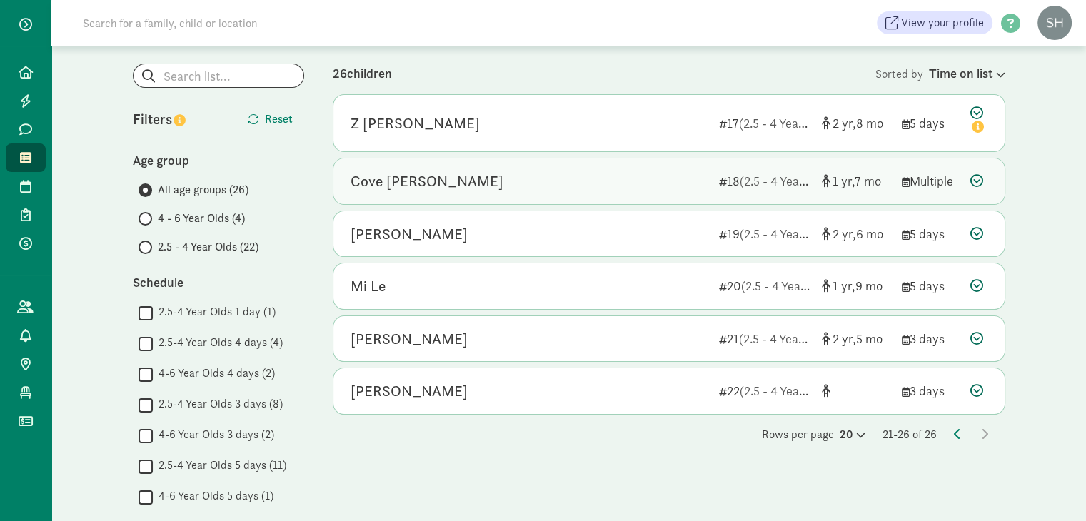
click at [979, 181] on icon at bounding box center [976, 180] width 13 height 13
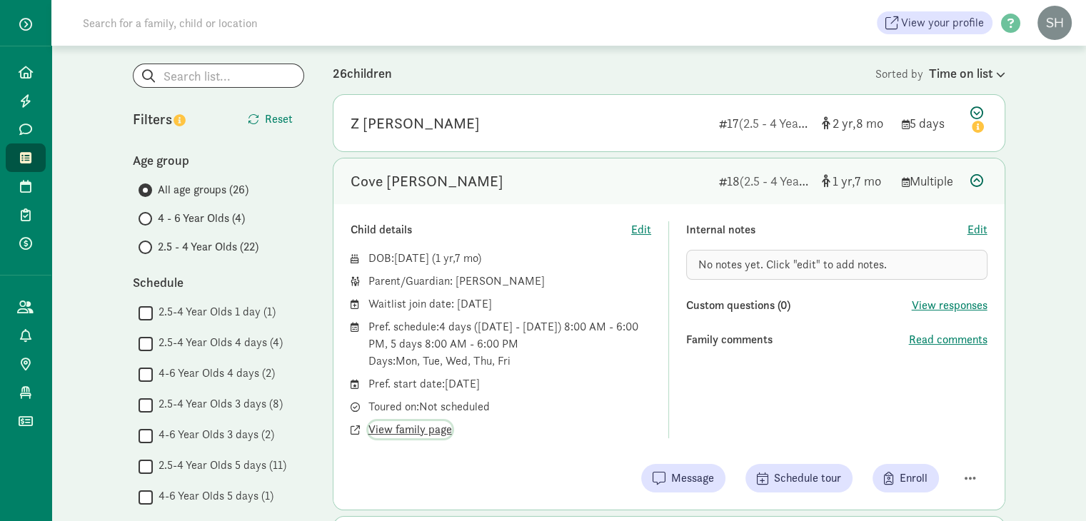
click at [420, 430] on span "View family page" at bounding box center [410, 429] width 84 height 17
click at [975, 182] on icon at bounding box center [976, 180] width 13 height 13
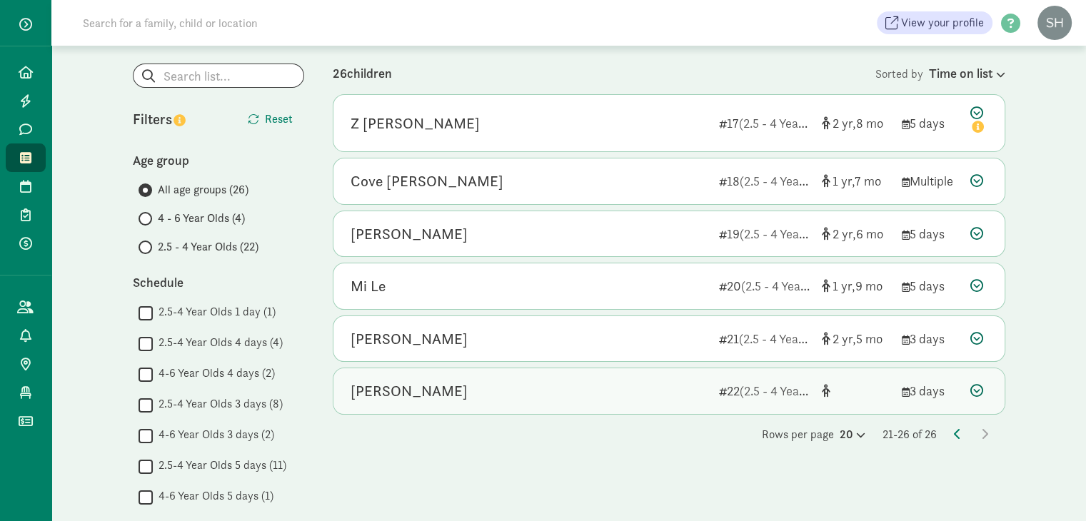
click at [694, 378] on div "Riley Phillips-White 22 (2.5 - 4 Year Olds) 3 days" at bounding box center [668, 391] width 671 height 46
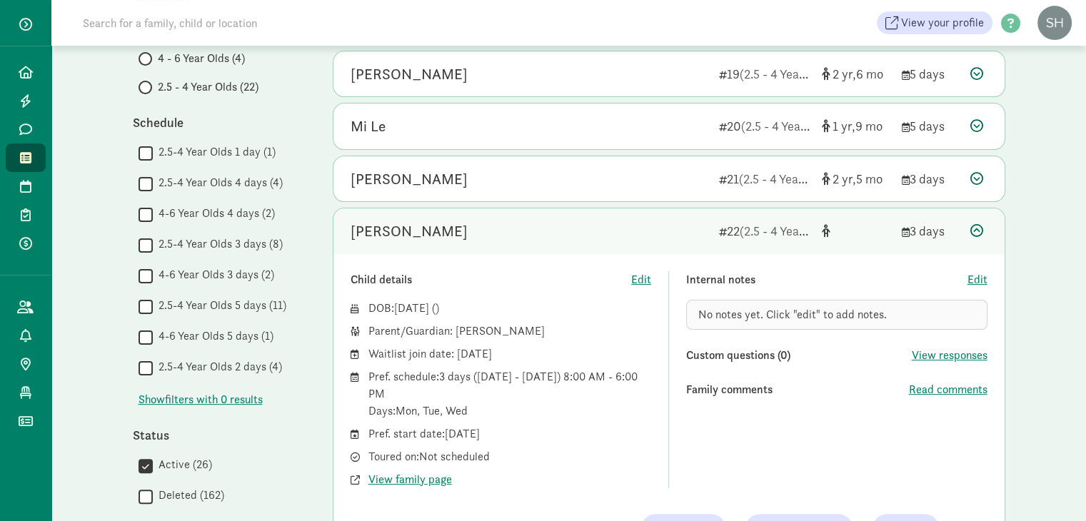
scroll to position [273, 0]
drag, startPoint x: 1084, startPoint y: 318, endPoint x: 1096, endPoint y: 272, distance: 47.1
click at [1085, 272] on html "Home Leads Messages Waitlist Tours Enrollments Payments All families Action cen…" at bounding box center [543, 203] width 1086 height 952
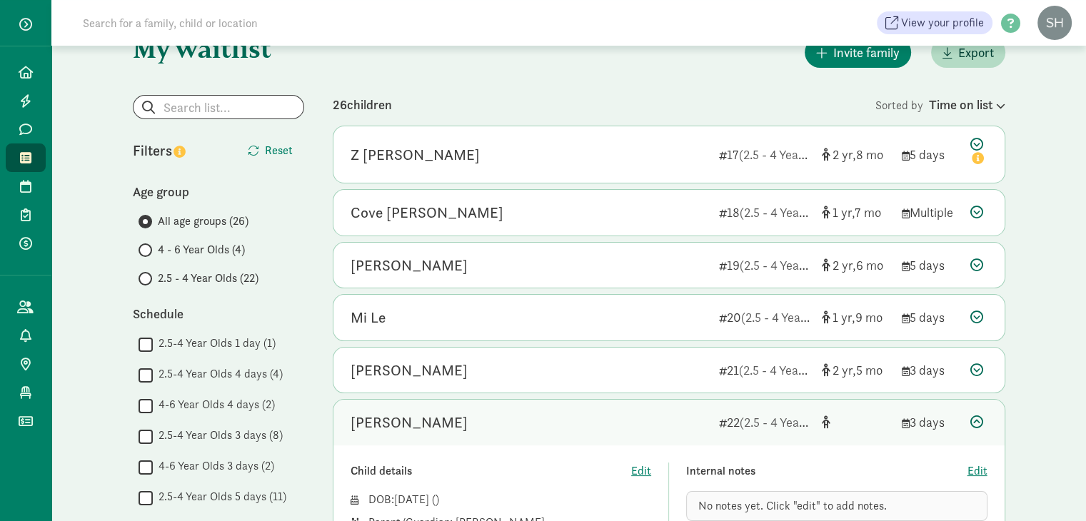
scroll to position [79, 0]
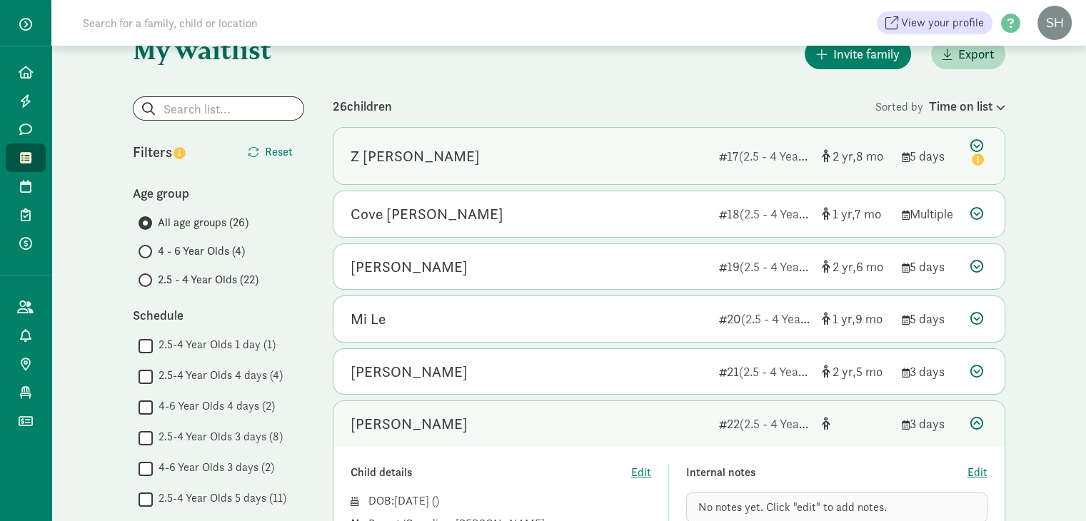
click at [643, 158] on div "Z Ohrt" at bounding box center [529, 156] width 357 height 23
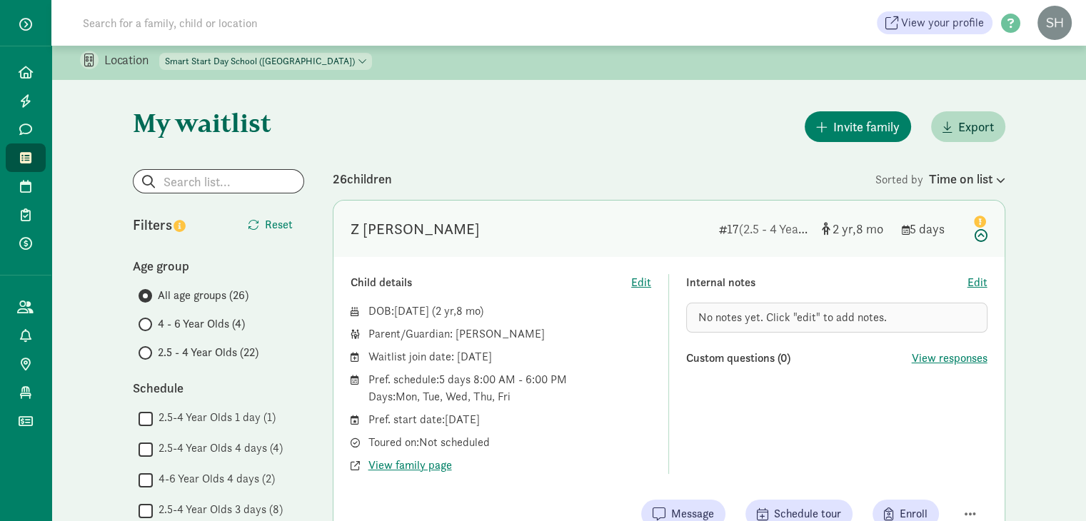
scroll to position [0, 0]
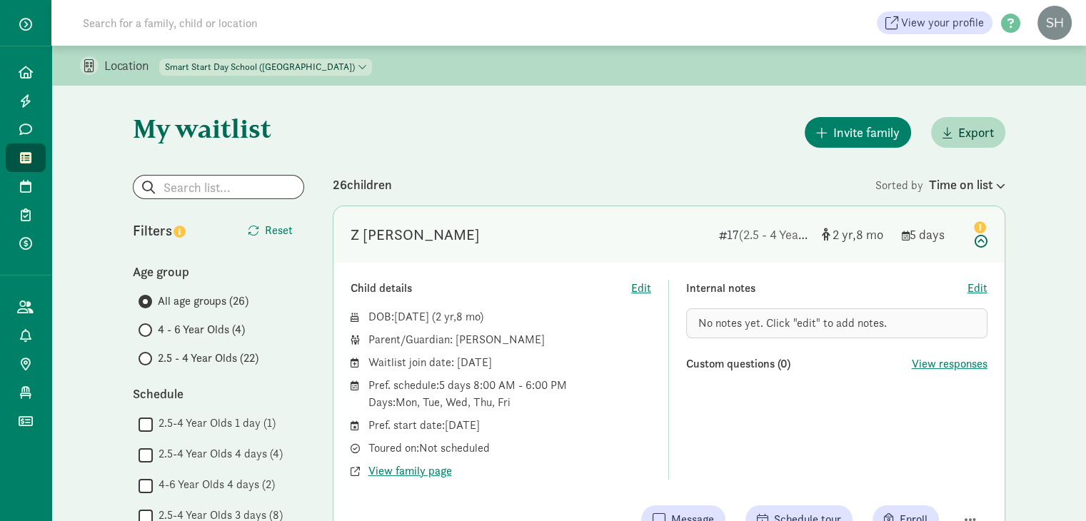
click at [152, 321] on label "4 - 6 Year Olds (4)" at bounding box center [221, 329] width 166 height 17
click at [148, 326] on input "4 - 6 Year Olds (4)" at bounding box center [142, 330] width 9 height 9
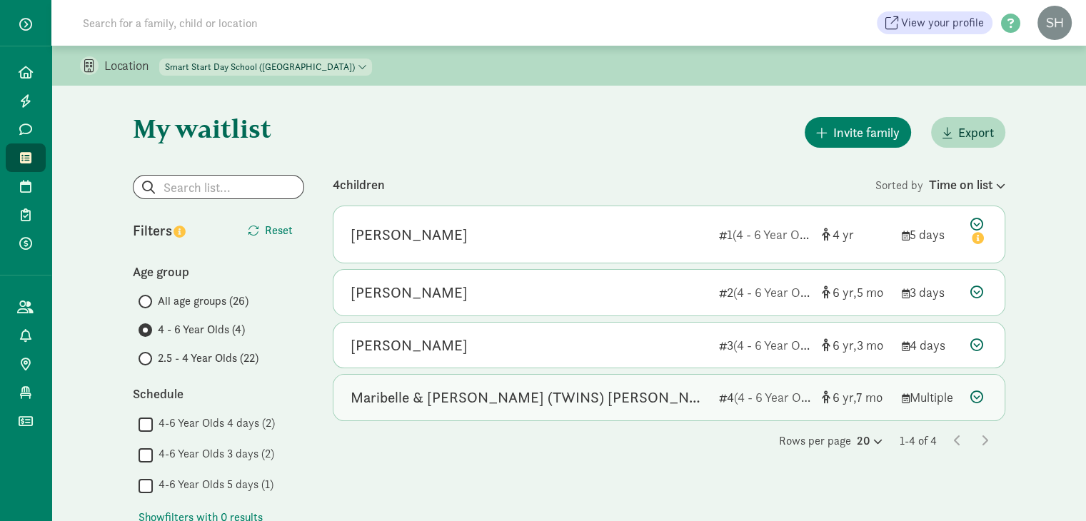
click at [976, 392] on icon at bounding box center [976, 396] width 13 height 13
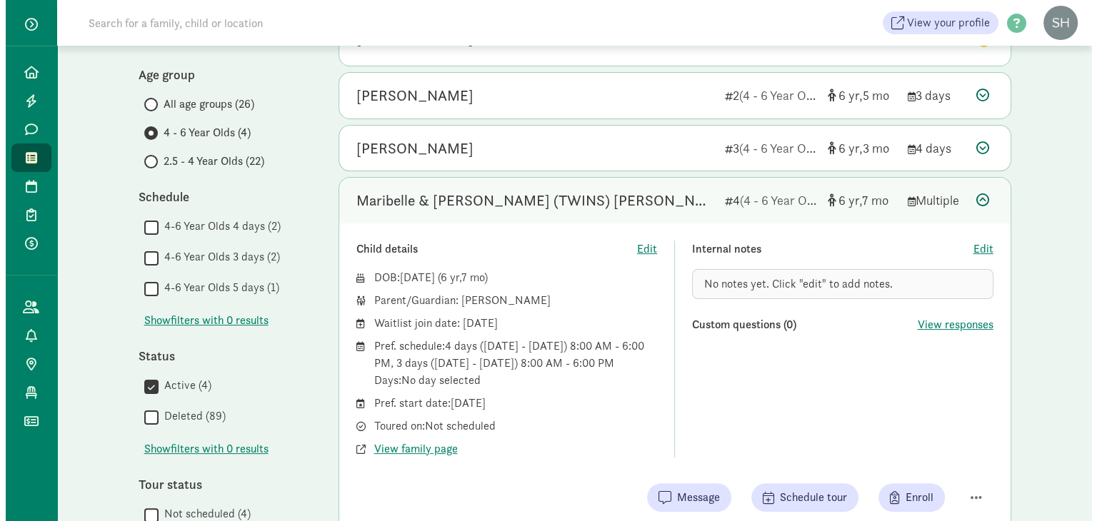
scroll to position [191, 0]
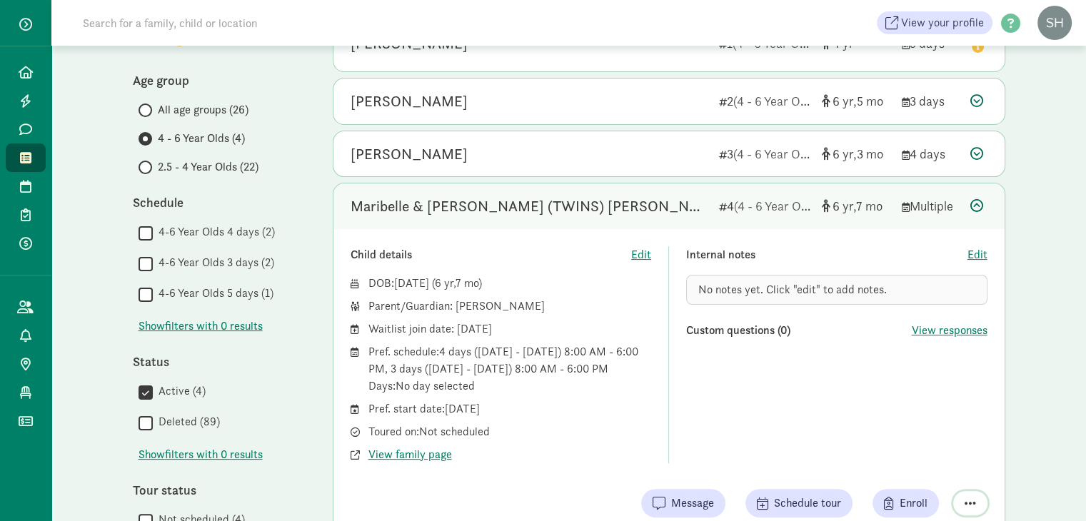
click at [963, 500] on button "button" at bounding box center [970, 503] width 34 height 24
click at [935, 460] on div "Remove from list" at bounding box center [920, 466] width 111 height 17
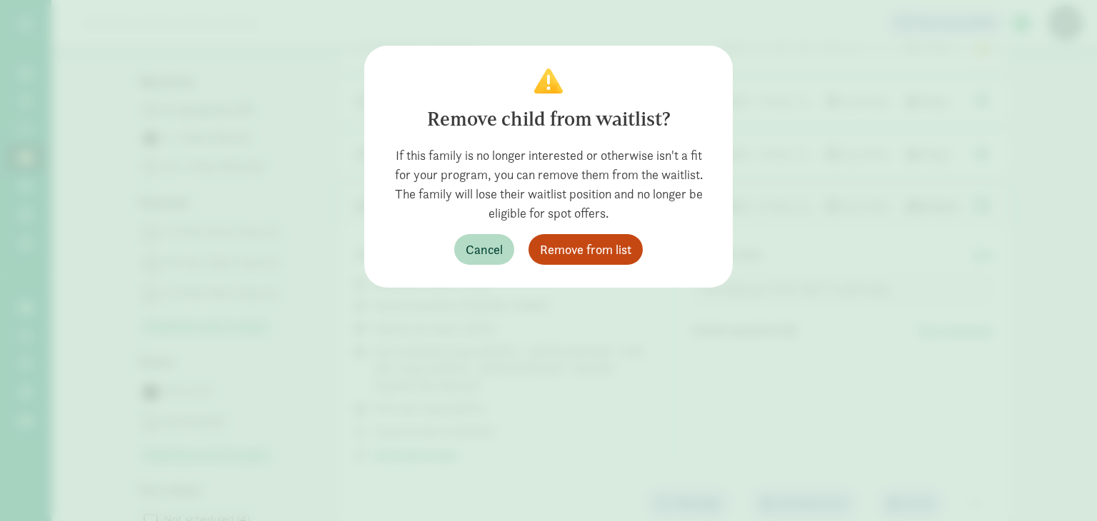
click at [588, 231] on div "Remove child from waitlist? If this family is no longer interested or otherwise…" at bounding box center [548, 167] width 323 height 196
click at [595, 254] on span "Remove from list" at bounding box center [585, 249] width 91 height 19
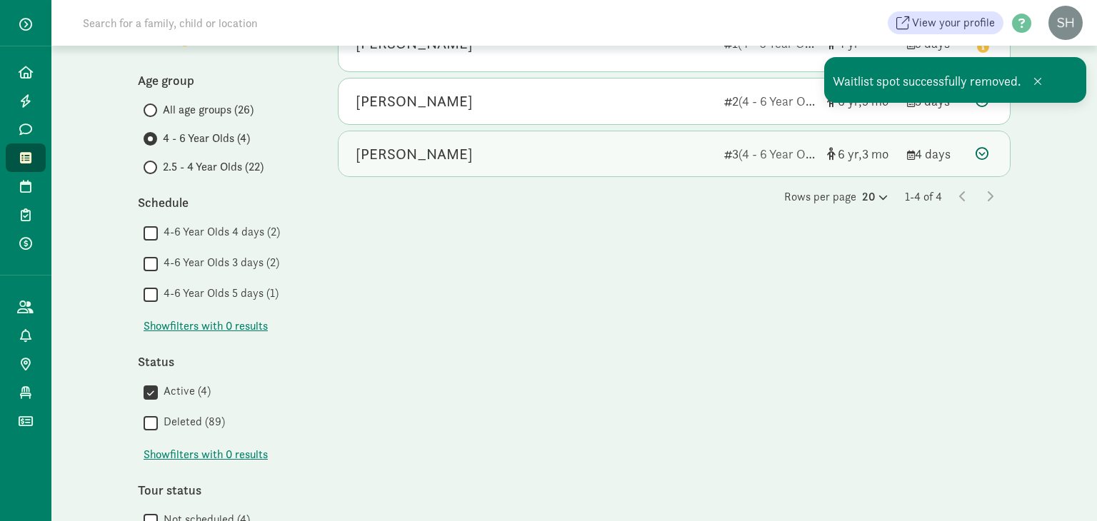
click at [979, 155] on icon at bounding box center [981, 153] width 13 height 13
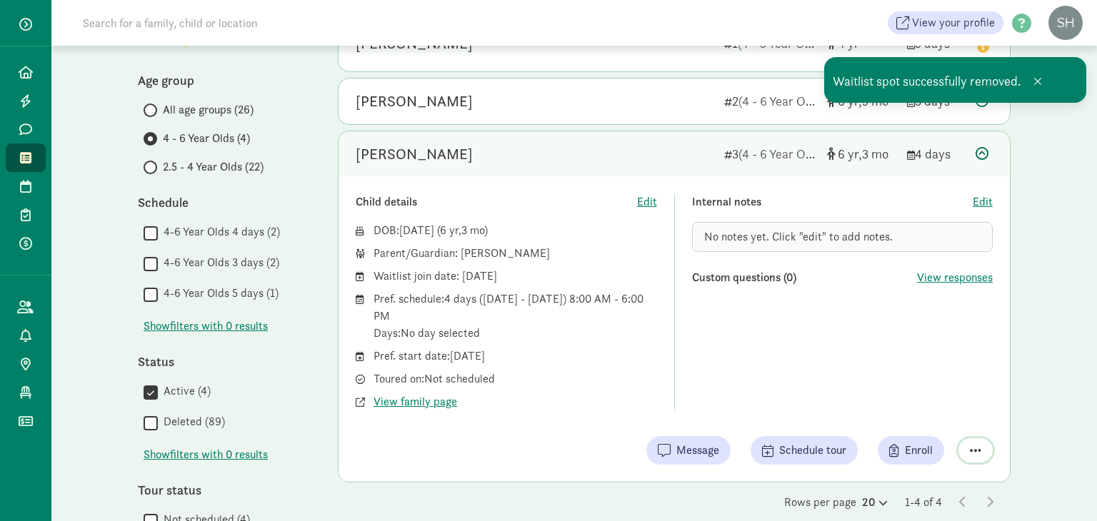
click at [978, 449] on span "button" at bounding box center [974, 450] width 11 height 13
click at [949, 415] on div "Remove from list" at bounding box center [925, 413] width 111 height 17
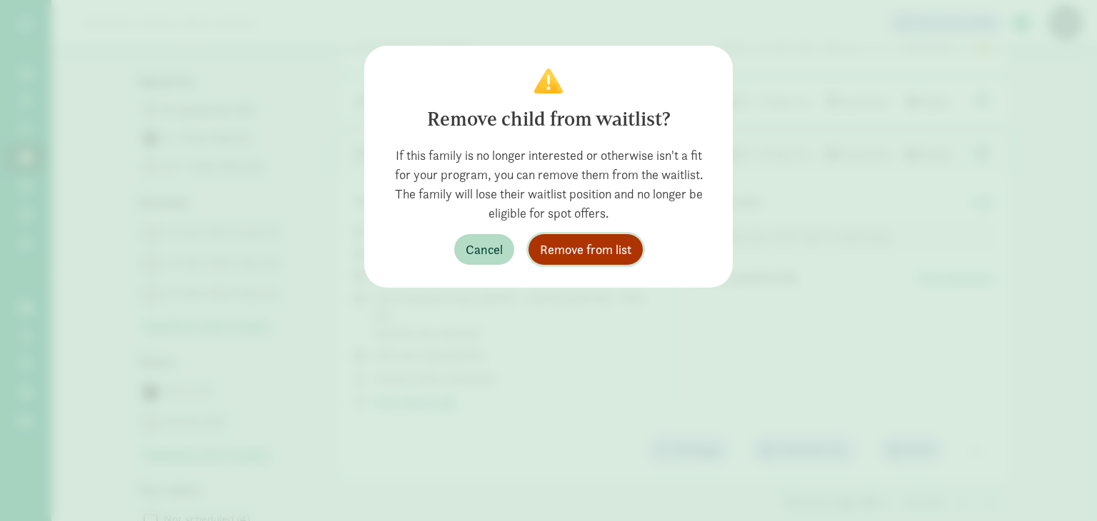
click at [578, 236] on button "Remove from list" at bounding box center [585, 249] width 114 height 31
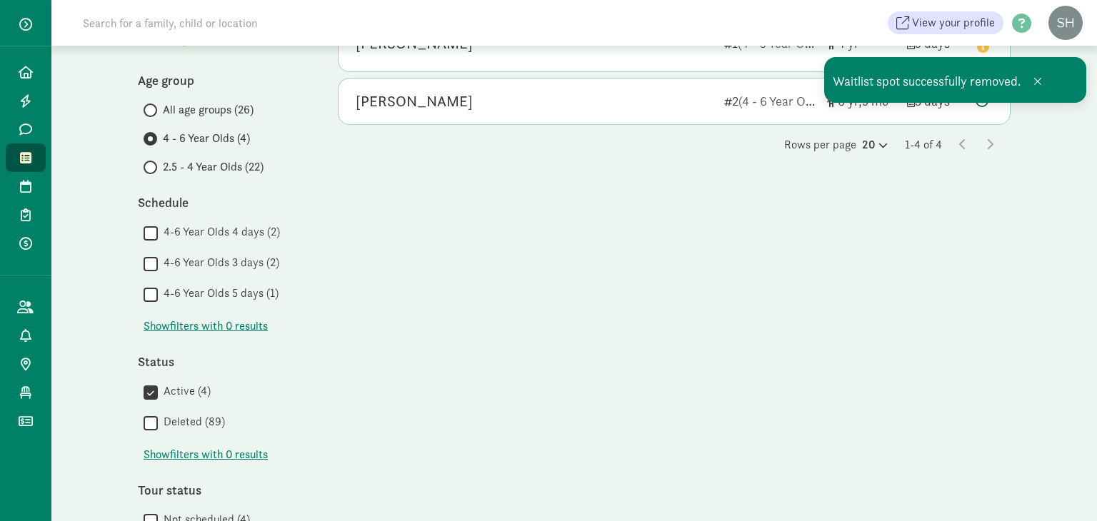
click at [997, 358] on div "4 children Sorted by Time on list Maya Amland 1 (4 - 6 Year Olds) 4 5 days Chil…" at bounding box center [674, 281] width 672 height 595
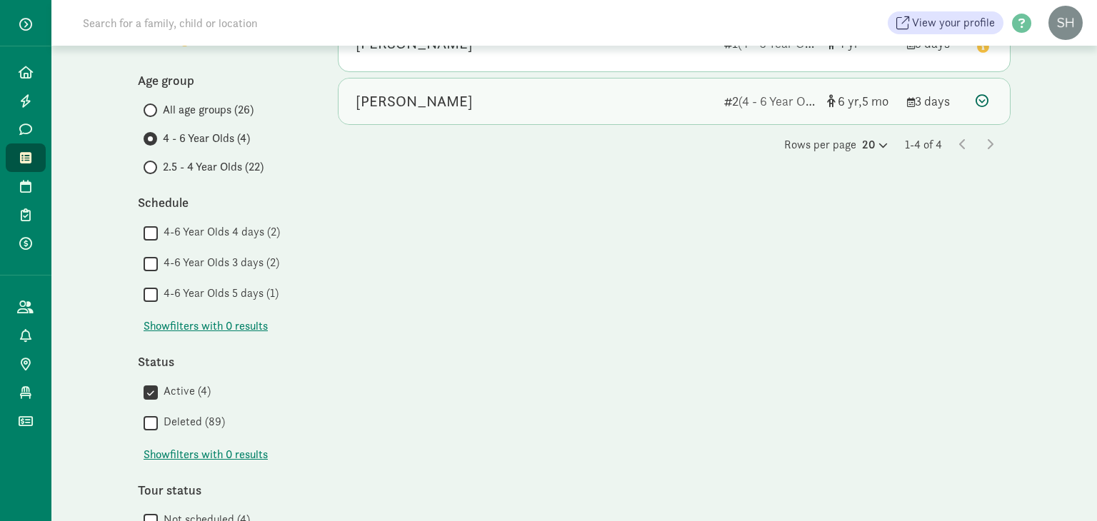
click at [985, 94] on icon at bounding box center [981, 100] width 13 height 13
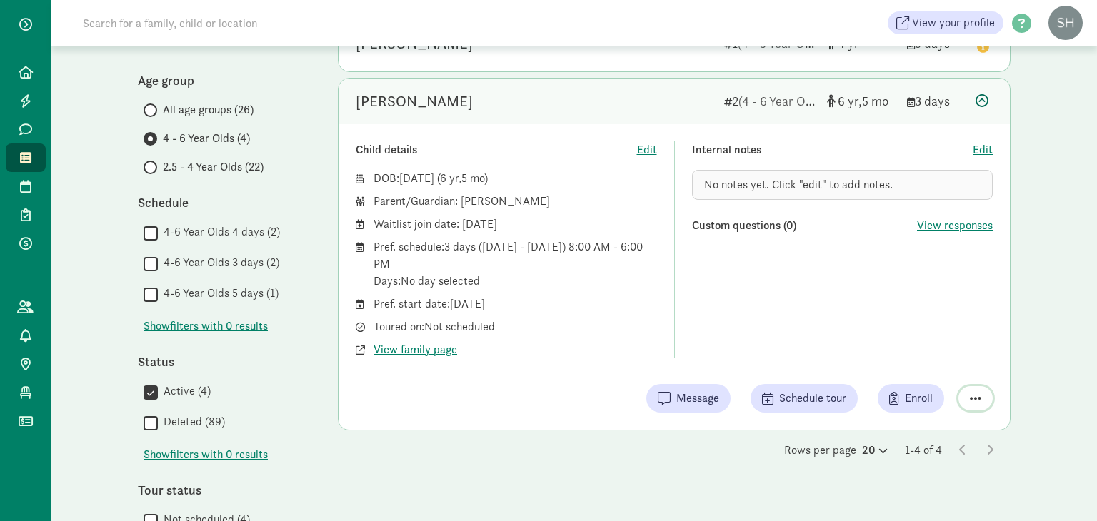
drag, startPoint x: 977, startPoint y: 398, endPoint x: 983, endPoint y: 395, distance: 7.3
click at [983, 395] on button "button" at bounding box center [975, 398] width 34 height 24
click at [937, 355] on div "Remove from list" at bounding box center [925, 361] width 111 height 17
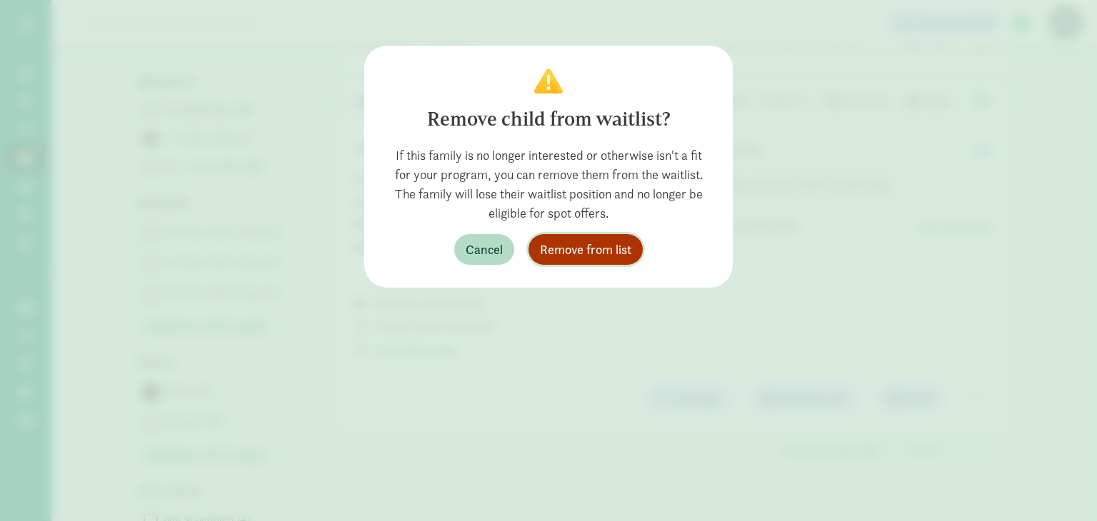
click at [597, 242] on span "Remove from list" at bounding box center [585, 249] width 91 height 19
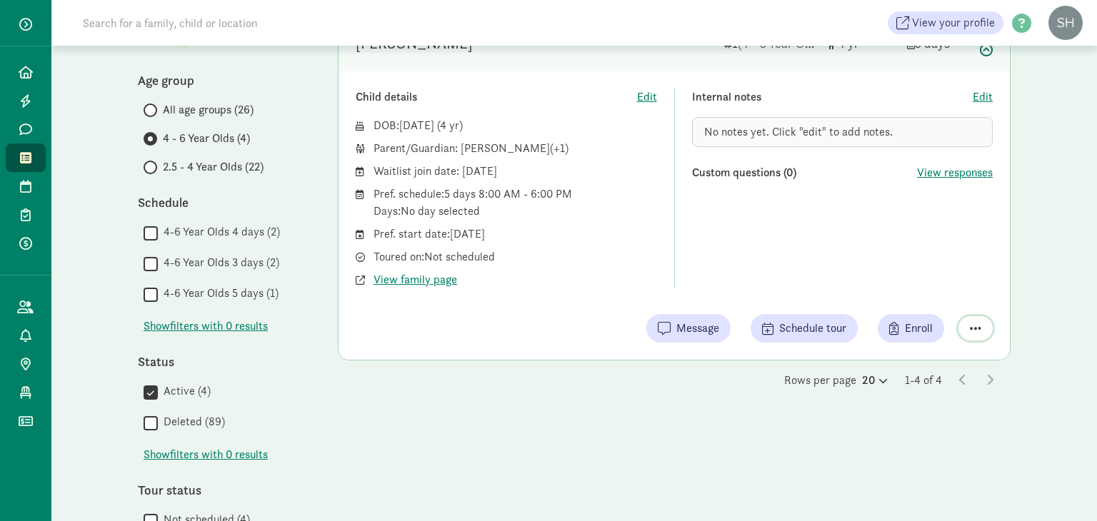
click at [971, 322] on span "button" at bounding box center [974, 328] width 11 height 13
click at [929, 288] on div "Remove from list" at bounding box center [925, 291] width 111 height 17
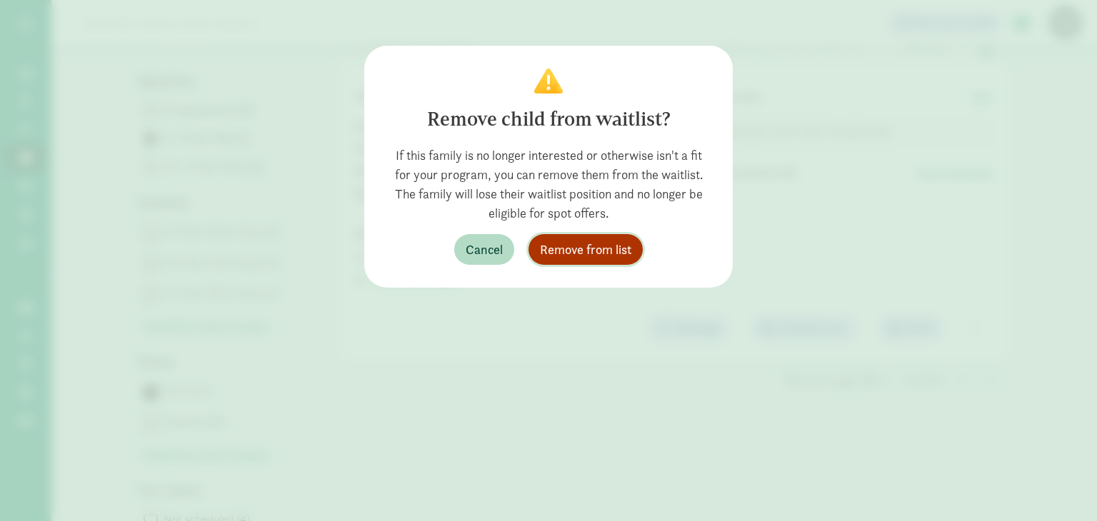
click at [575, 248] on span "Remove from list" at bounding box center [585, 249] width 91 height 19
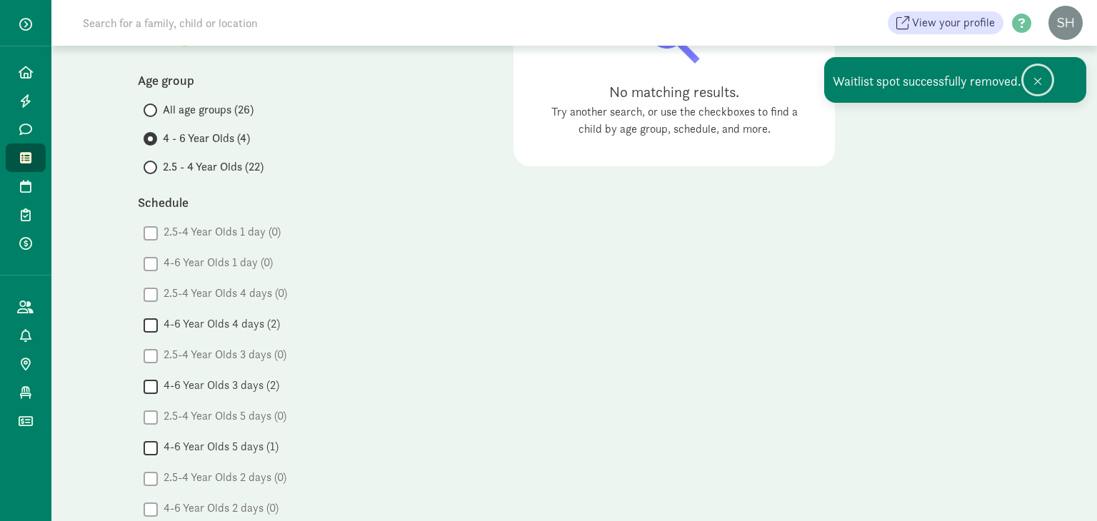
click at [1034, 84] on span at bounding box center [1037, 81] width 9 height 11
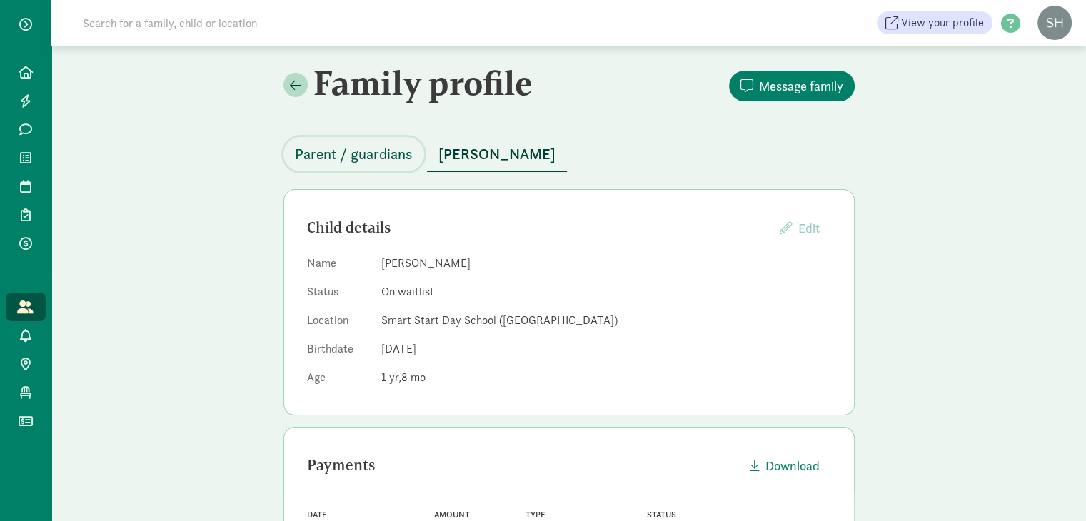
click at [356, 156] on span "Parent / guardians" at bounding box center [354, 154] width 118 height 23
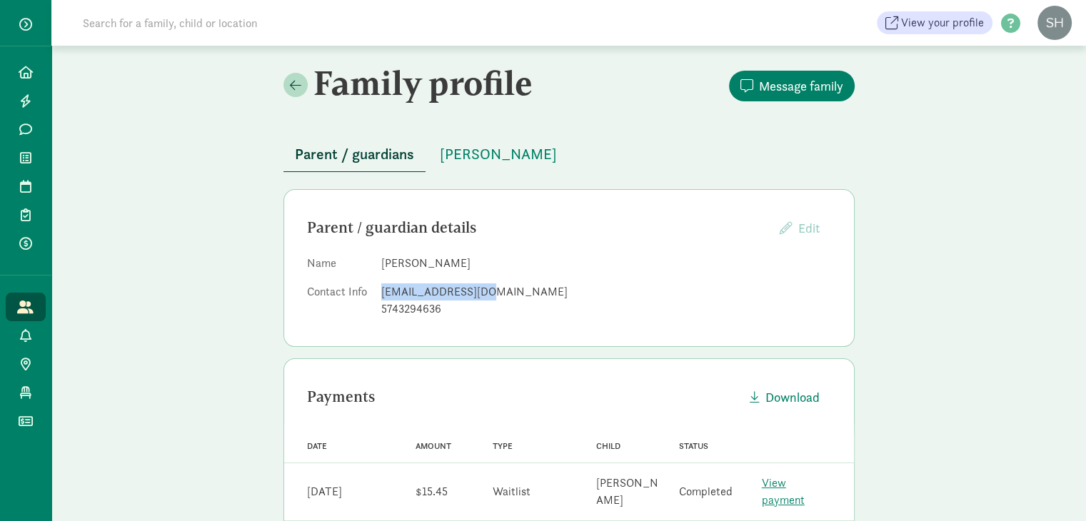
drag, startPoint x: 487, startPoint y: 292, endPoint x: 378, endPoint y: 291, distance: 109.2
click at [378, 291] on dl "Name [PERSON_NAME] Contact Info [EMAIL_ADDRESS][DOMAIN_NAME] 5743294636" at bounding box center [569, 289] width 524 height 69
copy div "[EMAIL_ADDRESS][DOMAIN_NAME]"
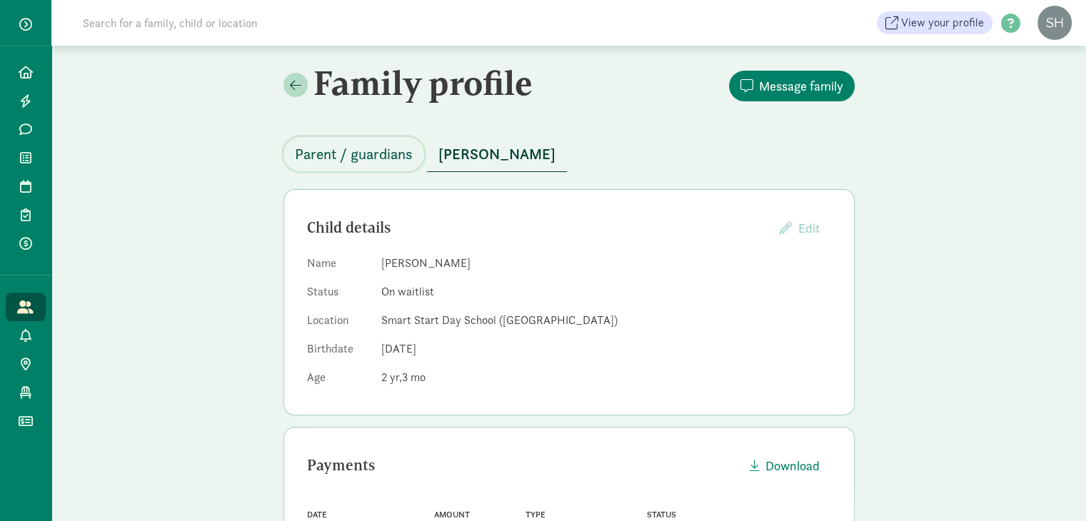
click at [372, 146] on span "Parent / guardians" at bounding box center [354, 154] width 118 height 23
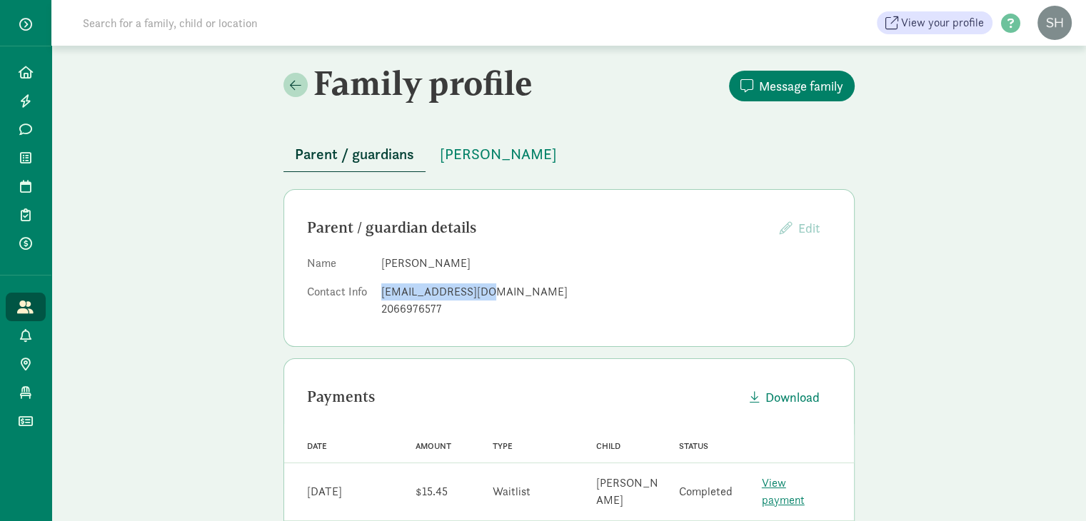
drag, startPoint x: 491, startPoint y: 286, endPoint x: 383, endPoint y: 291, distance: 108.6
click at [383, 291] on div "bdhudson@gmail.com" at bounding box center [606, 291] width 450 height 17
copy div "bdhudson@gmail.com"
click at [297, 85] on span at bounding box center [295, 85] width 11 height 13
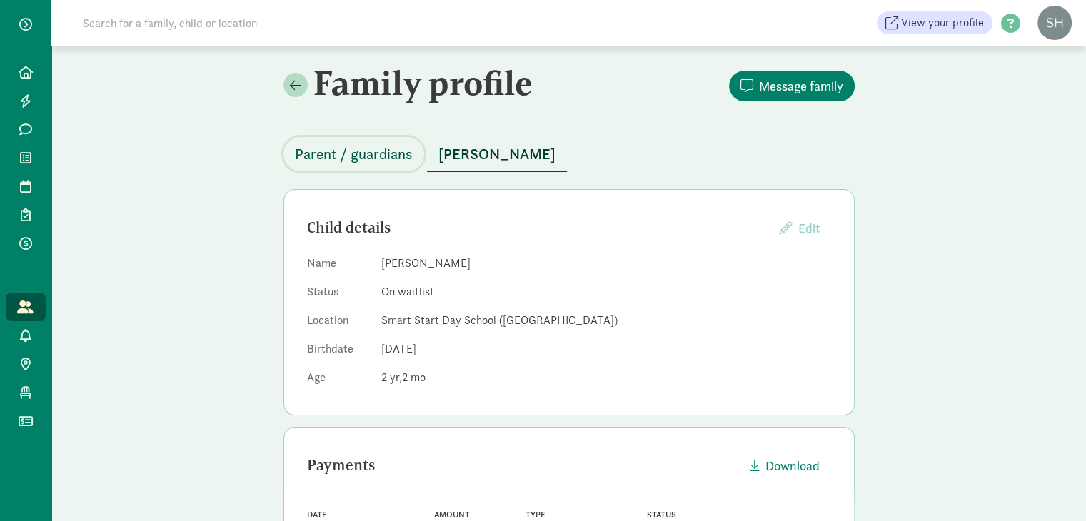
click at [391, 157] on span "Parent / guardians" at bounding box center [354, 154] width 118 height 23
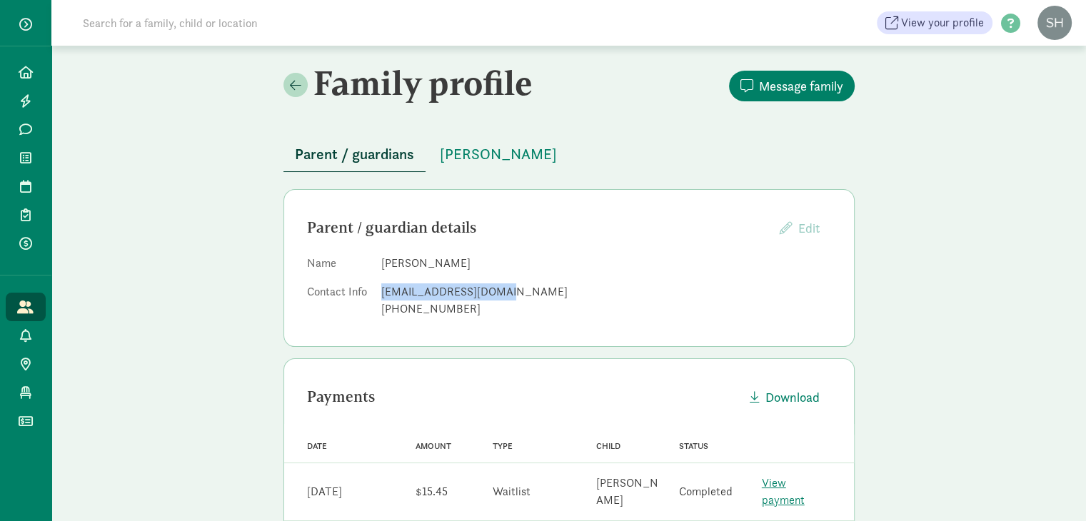
drag, startPoint x: 503, startPoint y: 290, endPoint x: 383, endPoint y: 286, distance: 120.0
click at [383, 286] on div "cevazquez11@gmail.com" at bounding box center [606, 291] width 450 height 17
copy div "cevazquez11@gmail.com"
click at [531, 159] on span "Rocio Juel-Vazquez" at bounding box center [498, 154] width 117 height 23
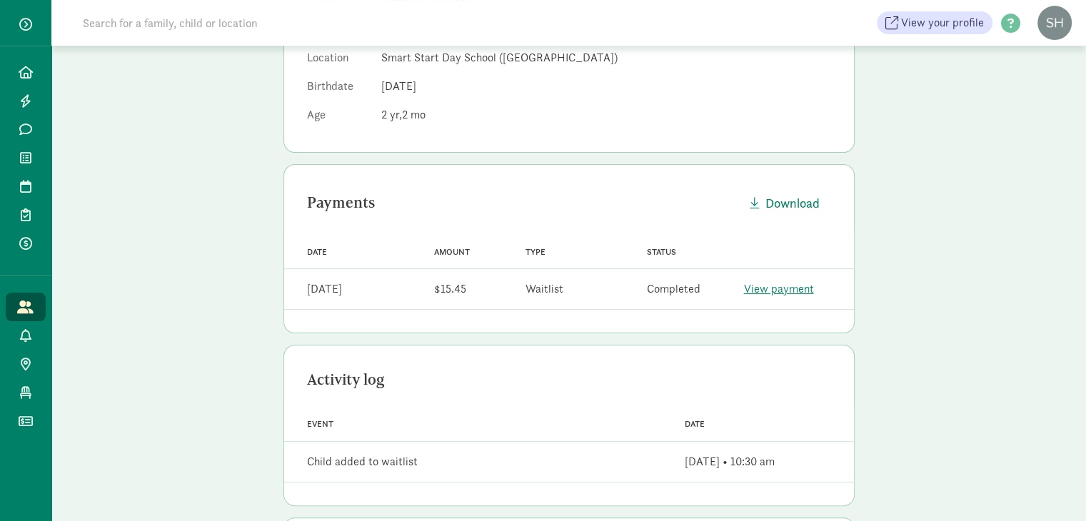
scroll to position [29, 0]
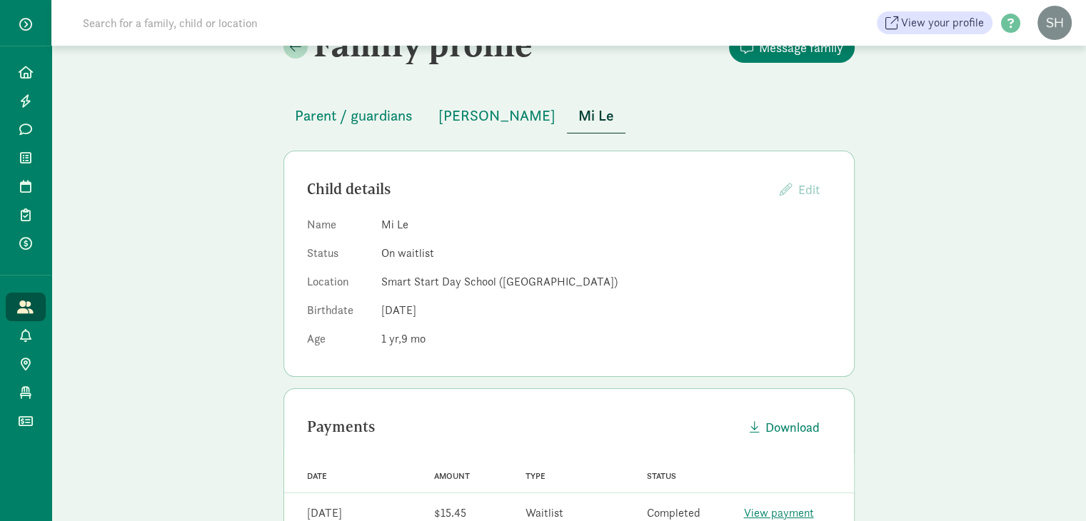
scroll to position [40, 0]
click at [453, 115] on span "[PERSON_NAME]" at bounding box center [496, 114] width 117 height 23
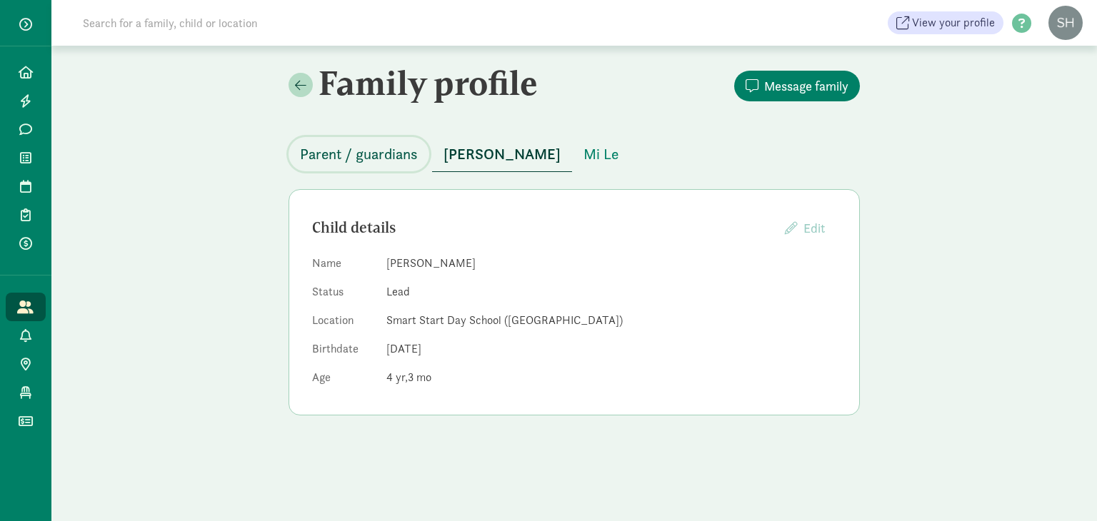
click at [392, 156] on span "Parent / guardians" at bounding box center [359, 154] width 118 height 23
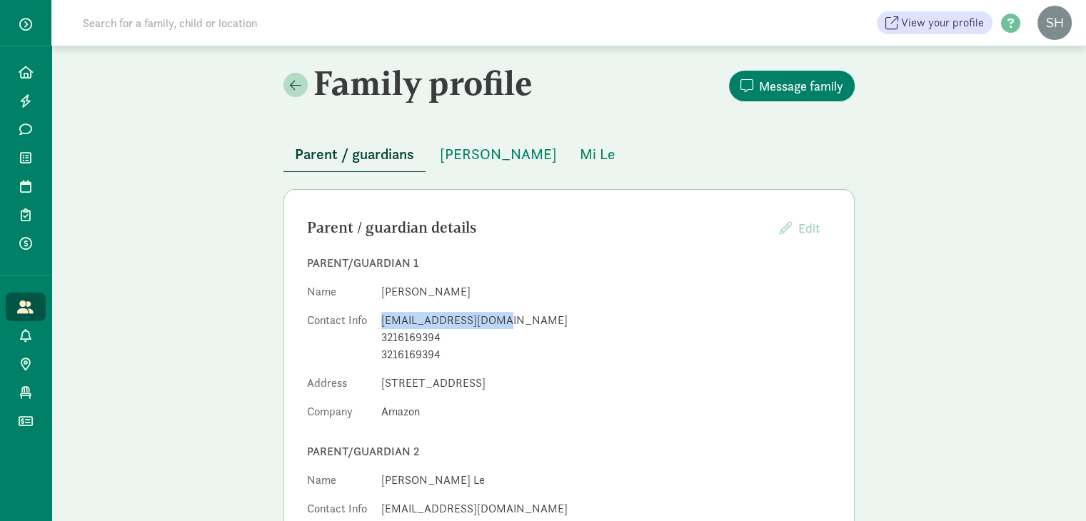
drag, startPoint x: 495, startPoint y: 321, endPoint x: 380, endPoint y: 318, distance: 115.7
click at [380, 318] on dl "Name Lan Le Contact Info lemailan12@gmail.com 3216169394 3216169394 Address 185…" at bounding box center [569, 354] width 524 height 143
drag, startPoint x: 388, startPoint y: 320, endPoint x: 385, endPoint y: 312, distance: 8.4
copy div "lemailan12@gmail.com"
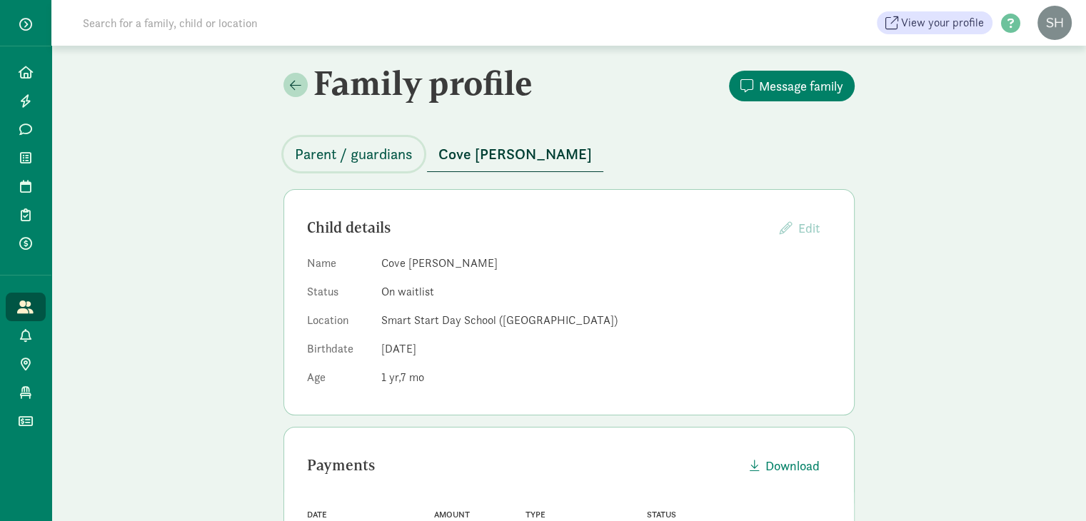
click at [361, 147] on span "Parent / guardians" at bounding box center [354, 154] width 118 height 23
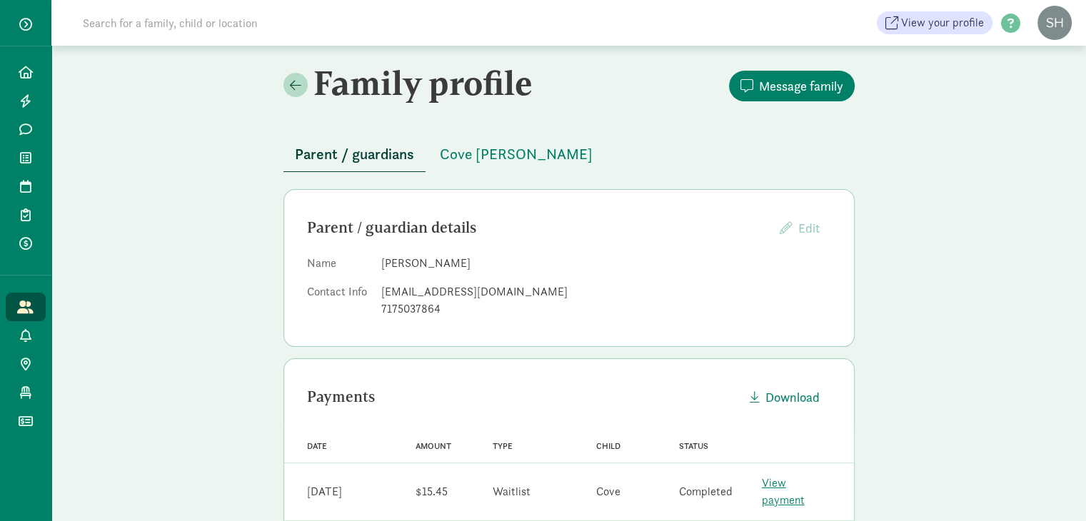
drag, startPoint x: 474, startPoint y: 263, endPoint x: 383, endPoint y: 261, distance: 91.4
click at [383, 261] on dd "[PERSON_NAME]" at bounding box center [606, 263] width 450 height 17
drag, startPoint x: 443, startPoint y: 261, endPoint x: 357, endPoint y: 288, distance: 90.1
click at [357, 288] on dt "Contact Info" at bounding box center [338, 303] width 63 height 40
drag, startPoint x: 484, startPoint y: 292, endPoint x: 380, endPoint y: 286, distance: 103.7
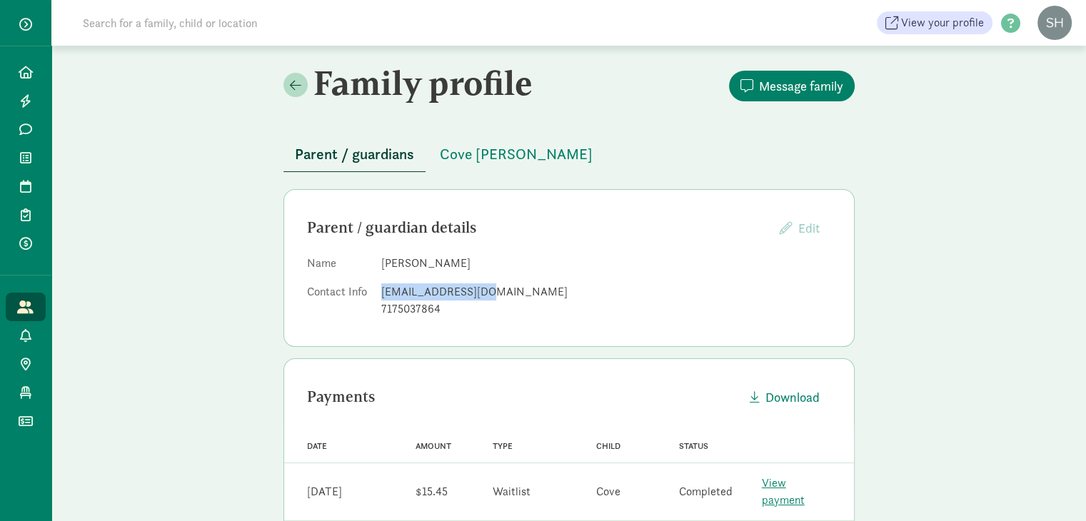
click at [381, 286] on div "[EMAIL_ADDRESS][DOMAIN_NAME]" at bounding box center [606, 291] width 450 height 17
copy div "[EMAIL_ADDRESS][DOMAIN_NAME]"
click at [468, 166] on button "Cove [PERSON_NAME]" at bounding box center [516, 154] width 176 height 34
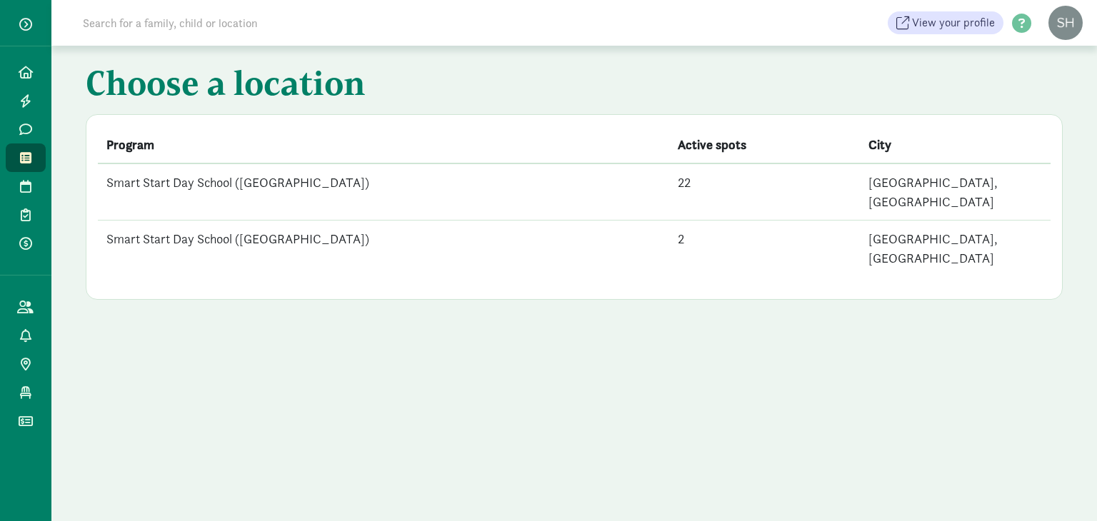
click at [397, 191] on td "Smart Start Day School ([GEOGRAPHIC_DATA])" at bounding box center [383, 191] width 571 height 57
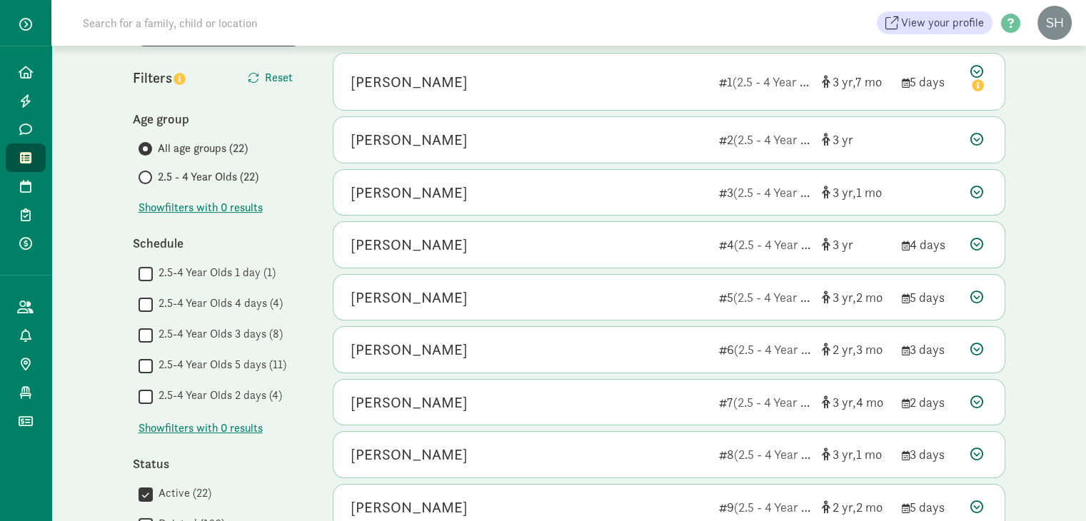
scroll to position [154, 0]
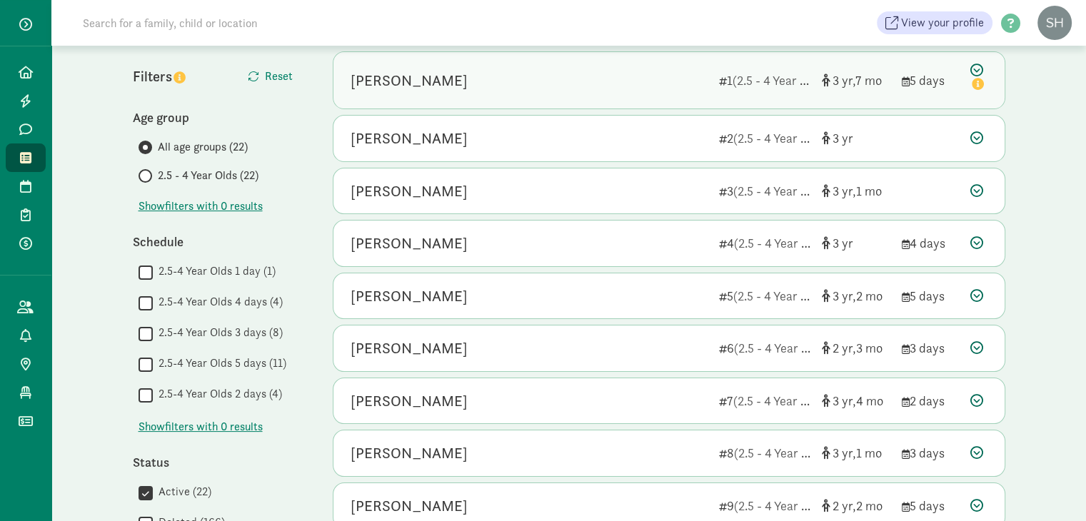
click at [611, 87] on div "[PERSON_NAME]" at bounding box center [529, 80] width 357 height 23
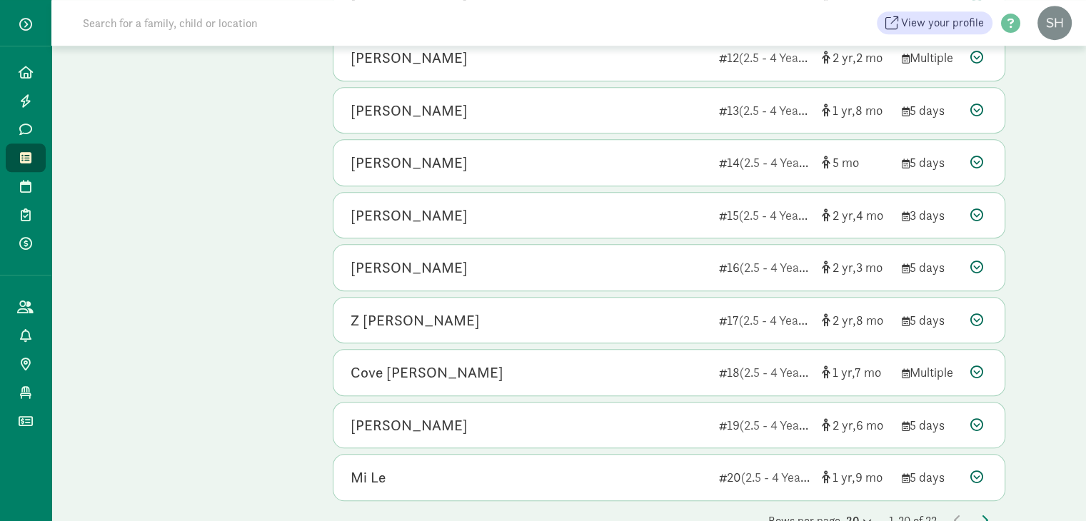
scroll to position [0, 0]
